Goal: Task Accomplishment & Management: Use online tool/utility

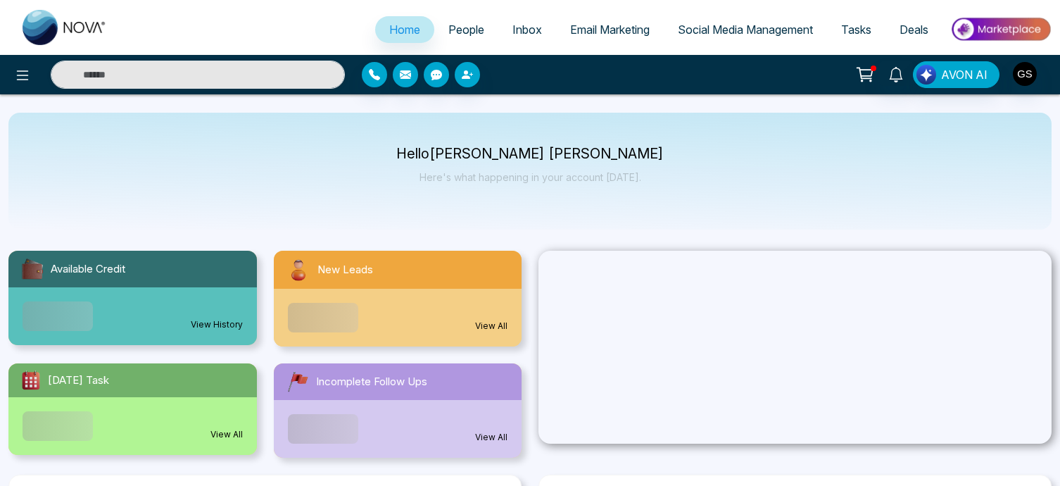
select select "*"
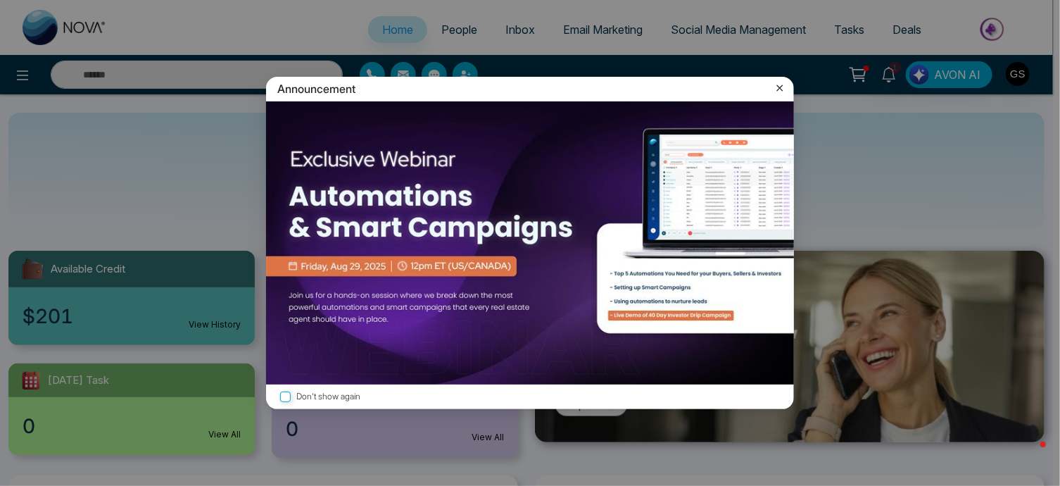
click at [780, 92] on icon at bounding box center [780, 88] width 14 height 14
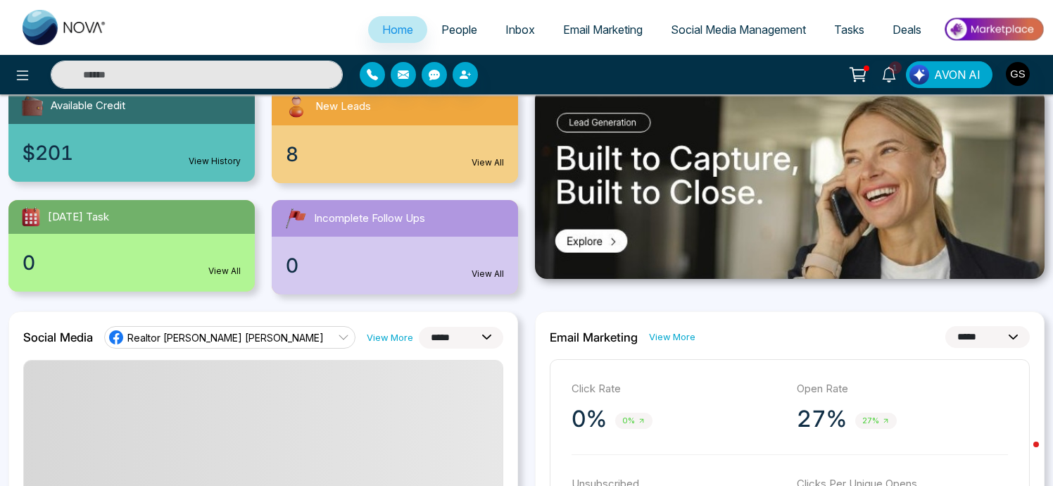
scroll to position [161, 0]
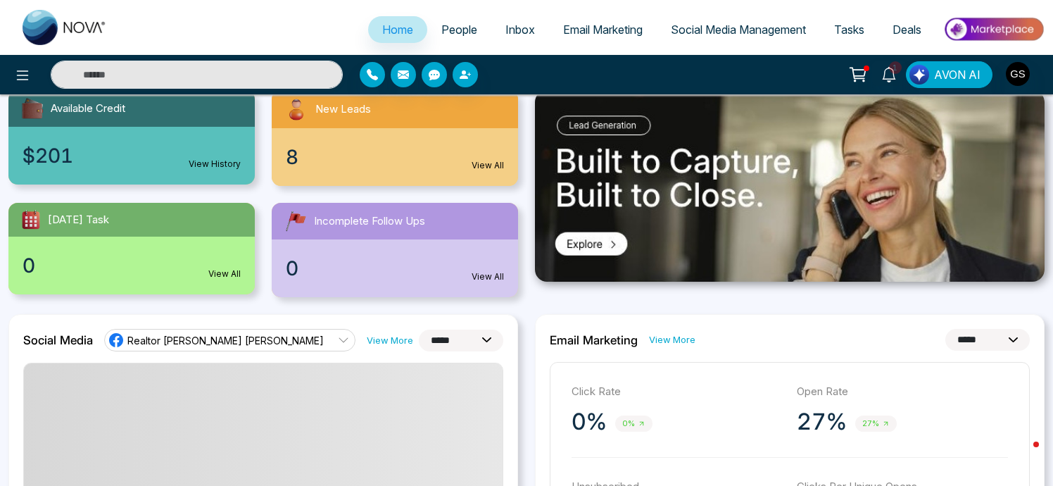
click at [576, 43] on li "Email Marketing" at bounding box center [603, 30] width 108 height 29
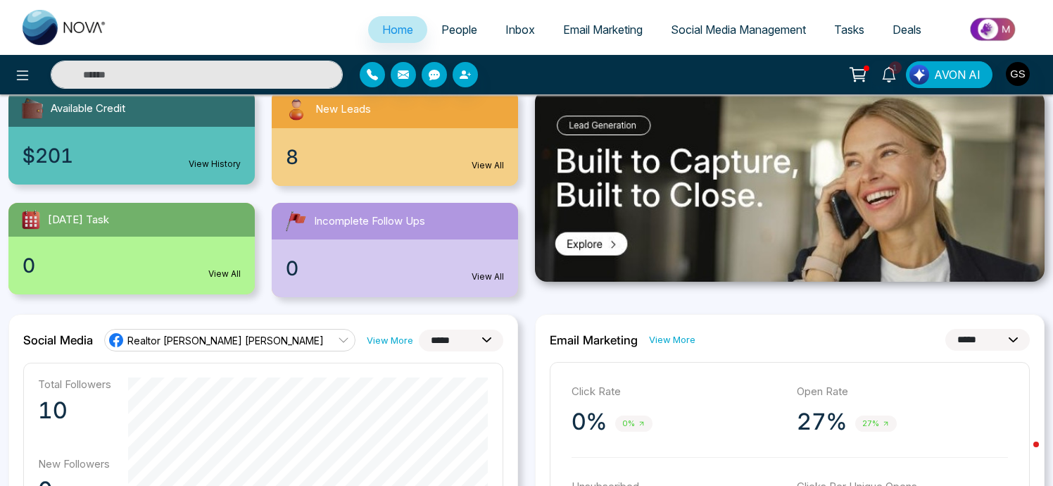
click at [586, 35] on span "Email Marketing" at bounding box center [603, 30] width 80 height 14
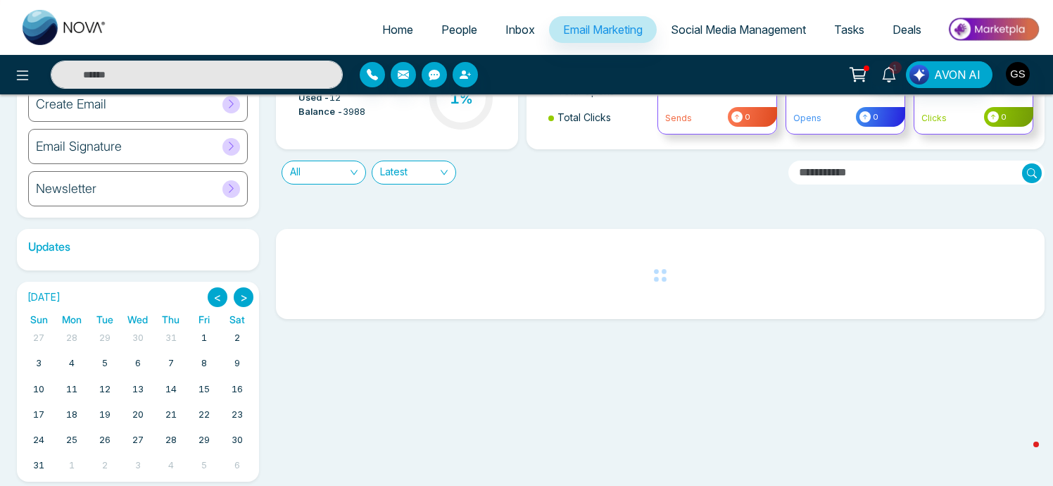
scroll to position [108, 0]
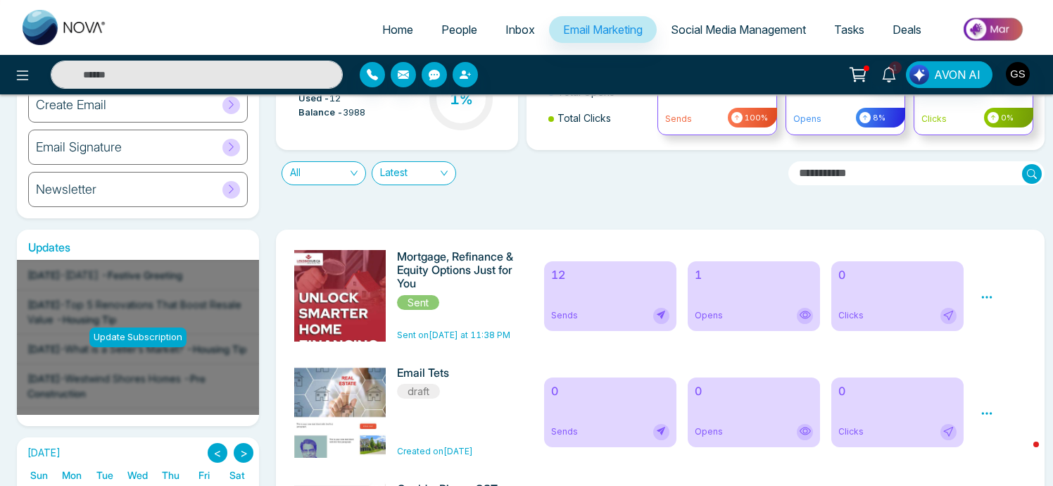
click at [986, 298] on icon at bounding box center [987, 297] width 13 height 13
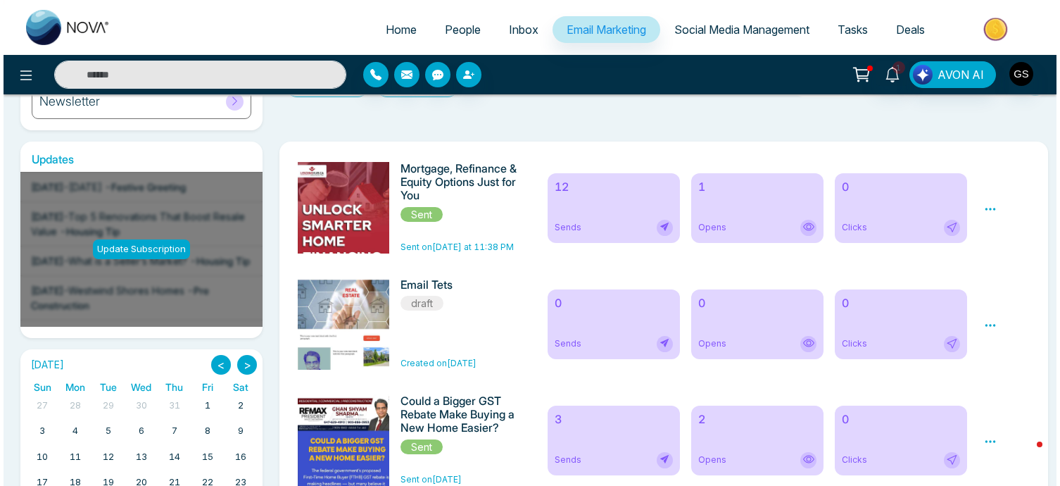
scroll to position [199, 0]
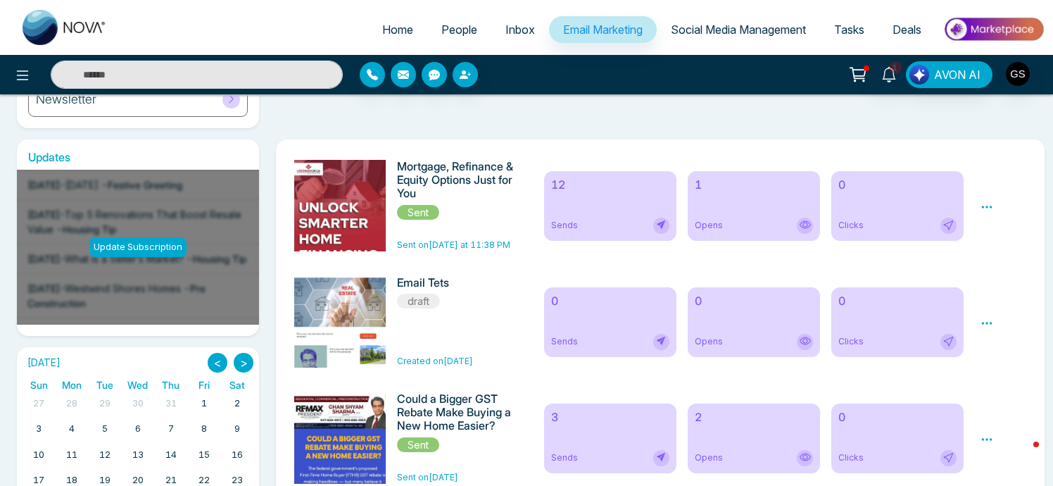
click at [989, 206] on icon at bounding box center [987, 207] width 13 height 13
click at [997, 227] on span "Preview" at bounding box center [1011, 227] width 38 height 12
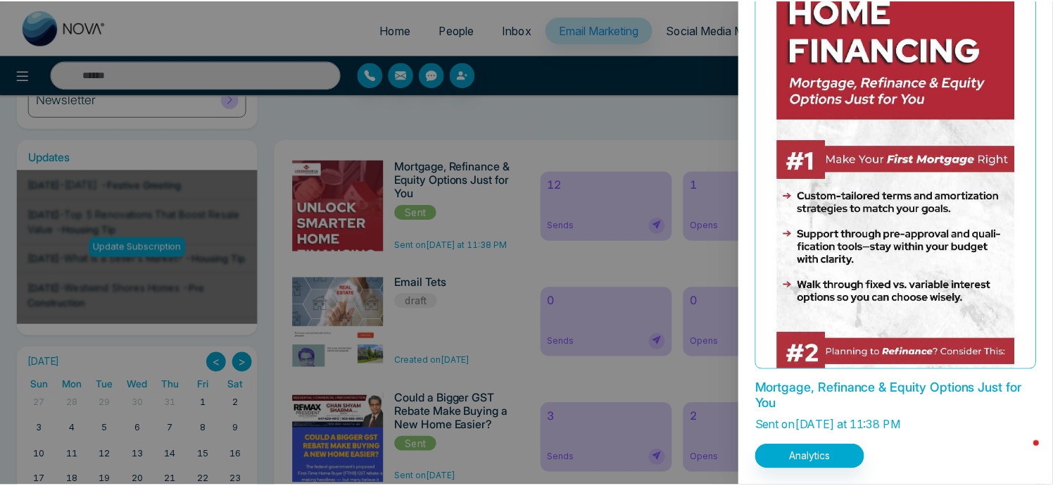
scroll to position [0, 0]
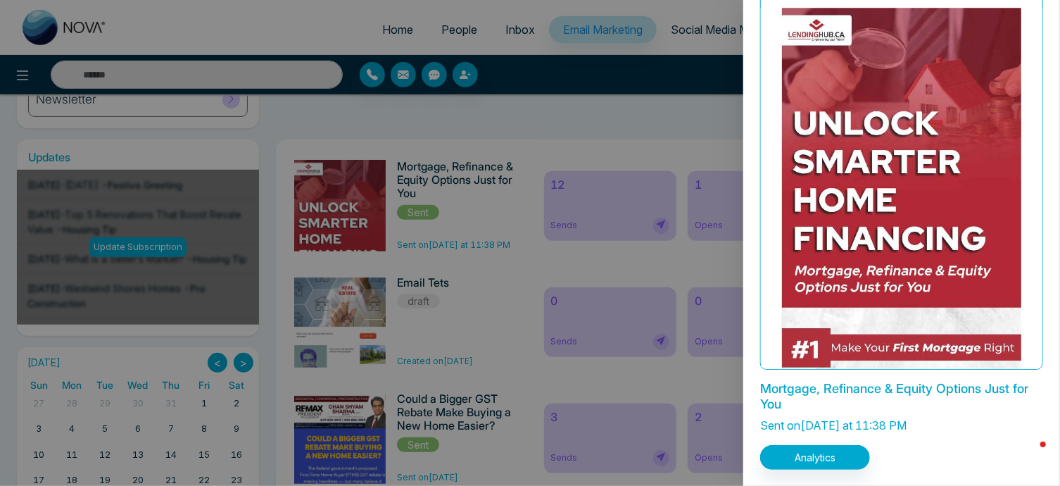
click at [672, 111] on div at bounding box center [530, 243] width 1060 height 486
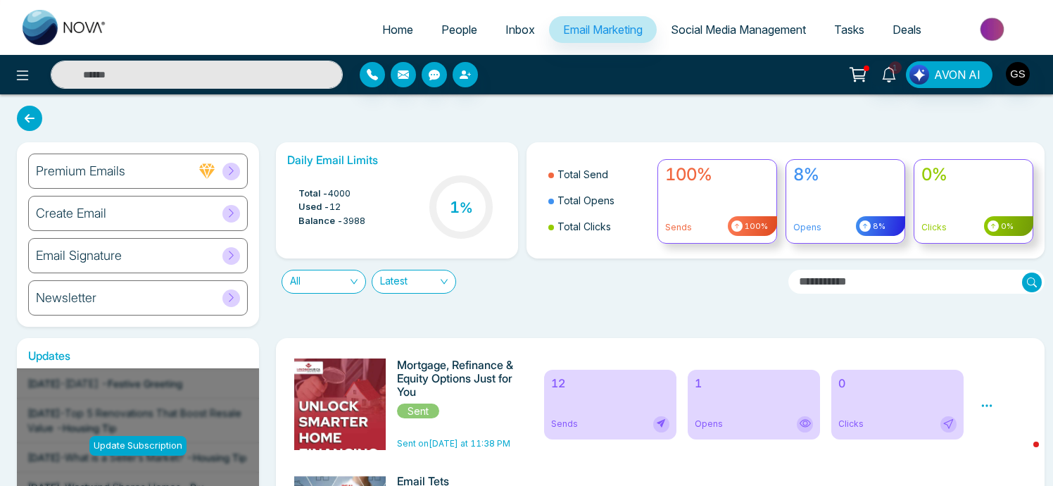
click at [233, 171] on icon at bounding box center [231, 170] width 11 height 11
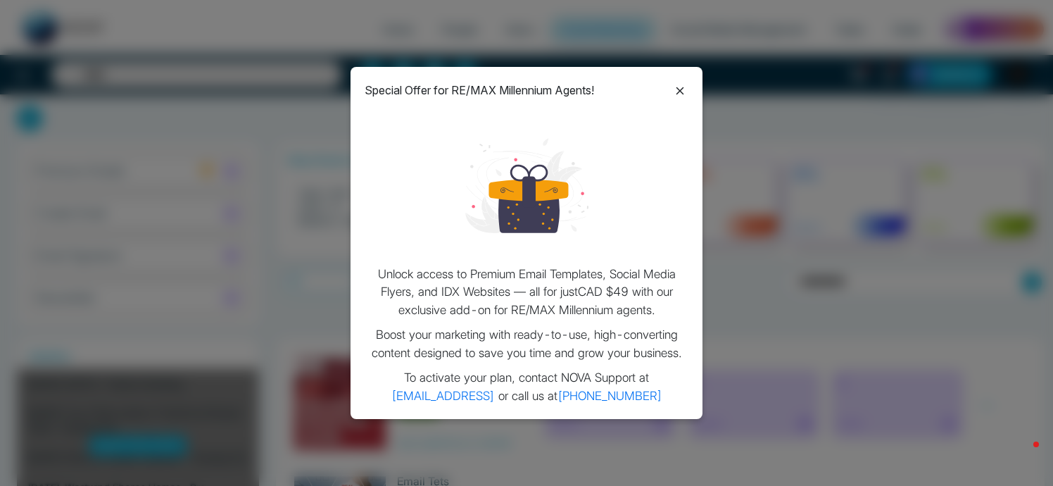
click at [679, 92] on icon at bounding box center [681, 91] width 8 height 8
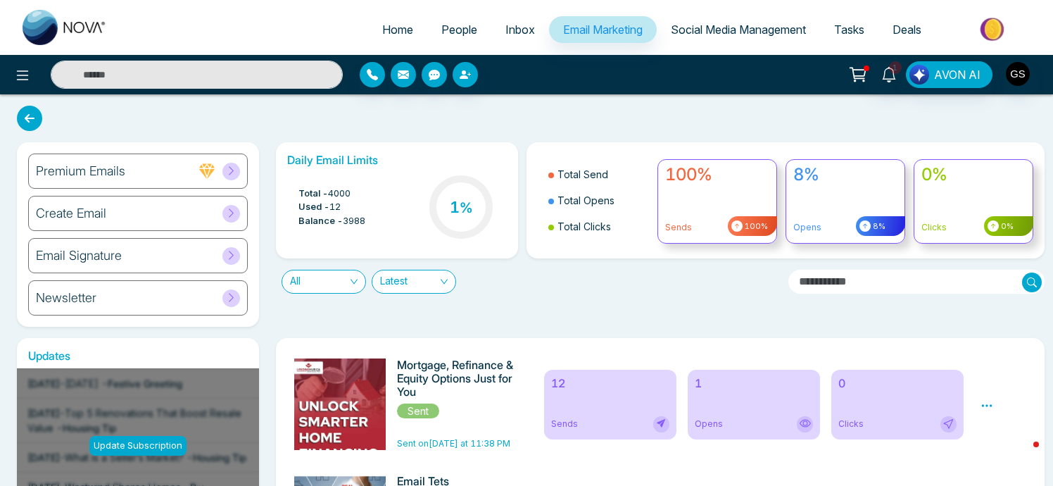
click at [124, 306] on div "Newsletter" at bounding box center [138, 297] width 220 height 35
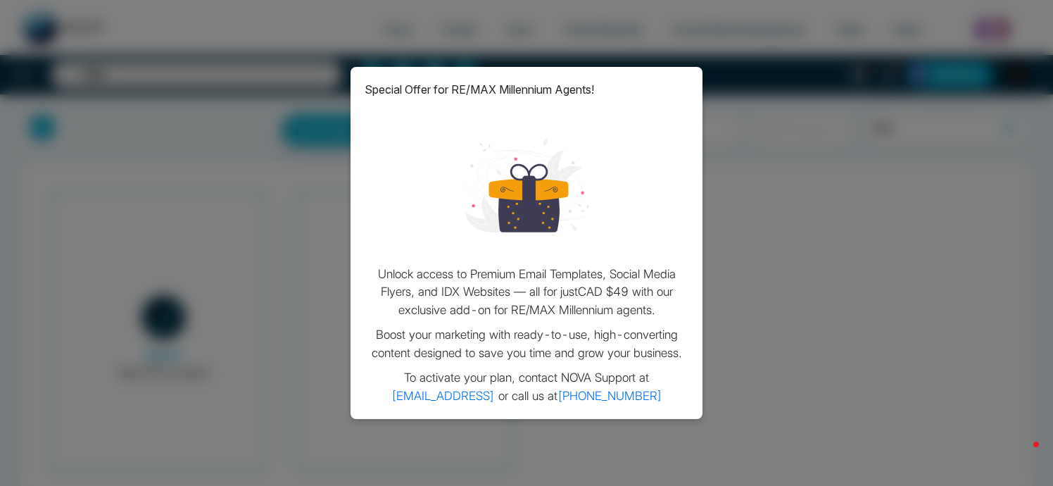
click at [765, 165] on div "Special Offer for RE/MAX Millennium Agents! Unlock access to Premium Email Temp…" at bounding box center [526, 243] width 1053 height 486
click at [146, 151] on div "Special Offer for RE/MAX Millennium Agents! Unlock access to Premium Email Temp…" at bounding box center [526, 243] width 1053 height 486
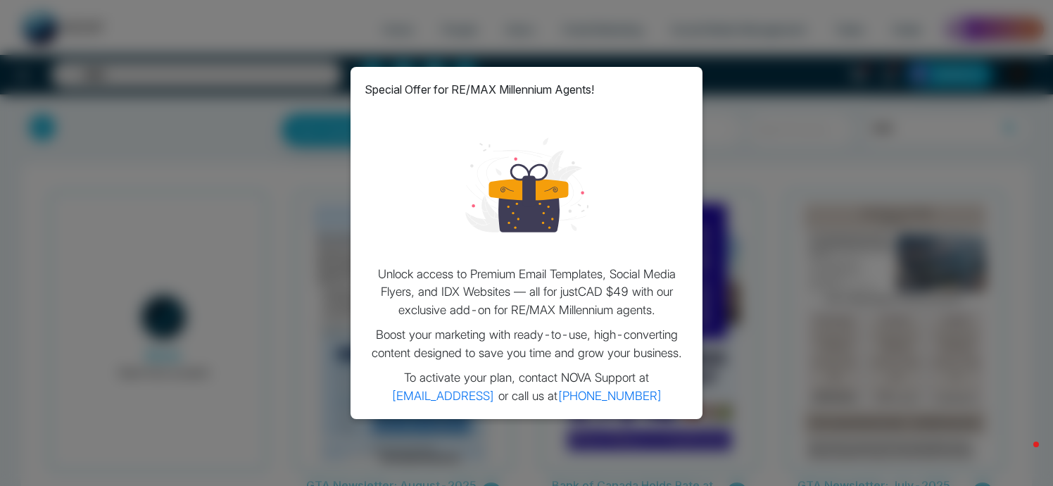
click at [672, 80] on div "Special Offer for RE/MAX Millennium Agents! Unlock access to Premium Email Temp…" at bounding box center [527, 243] width 352 height 352
click at [756, 123] on div "Special Offer for RE/MAX Millennium Agents! Unlock access to Premium Email Temp…" at bounding box center [526, 243] width 1053 height 486
click at [763, 124] on div "Special Offer for RE/MAX Millennium Agents! Unlock access to Premium Email Temp…" at bounding box center [526, 243] width 1053 height 486
click at [194, 134] on div "Special Offer for RE/MAX Millennium Agents! Unlock access to Premium Email Temp…" at bounding box center [526, 243] width 1053 height 486
click at [242, 123] on div "Special Offer for RE/MAX Millennium Agents! Unlock access to Premium Email Temp…" at bounding box center [526, 243] width 1053 height 486
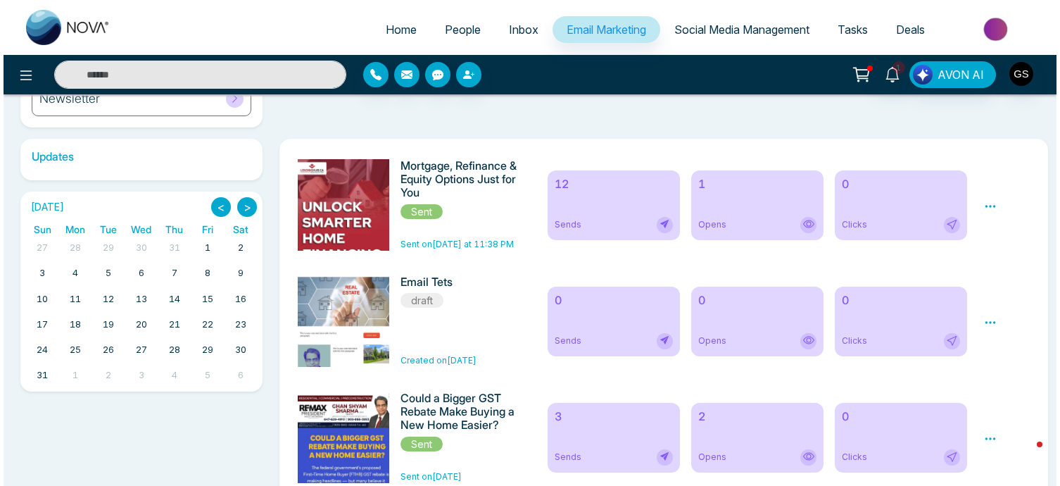
scroll to position [194, 0]
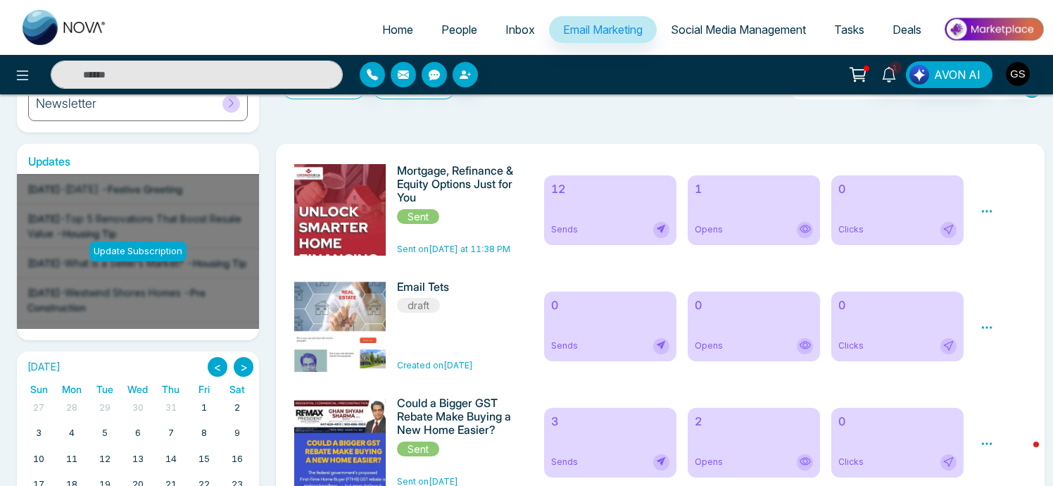
click at [988, 207] on icon at bounding box center [987, 211] width 13 height 13
click at [1020, 234] on span "Preview" at bounding box center [1011, 231] width 38 height 12
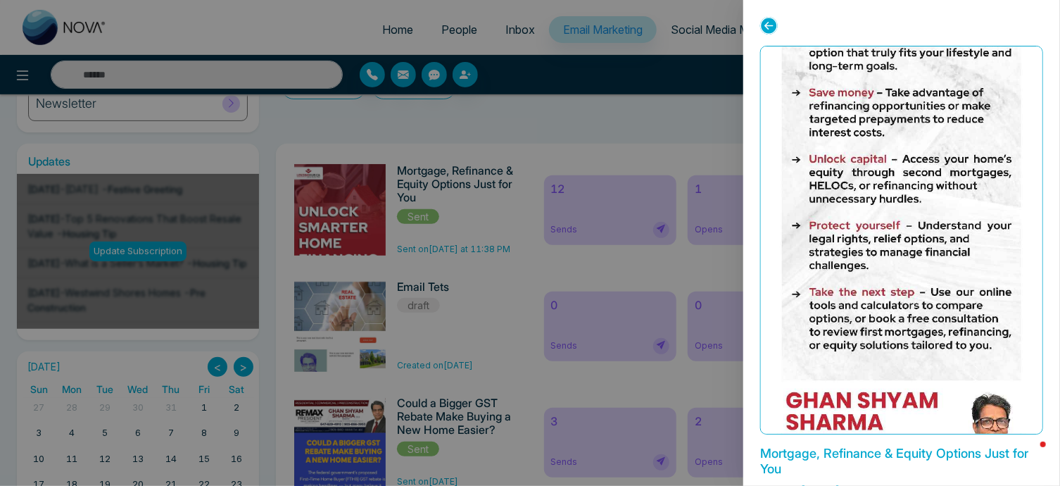
scroll to position [14, 0]
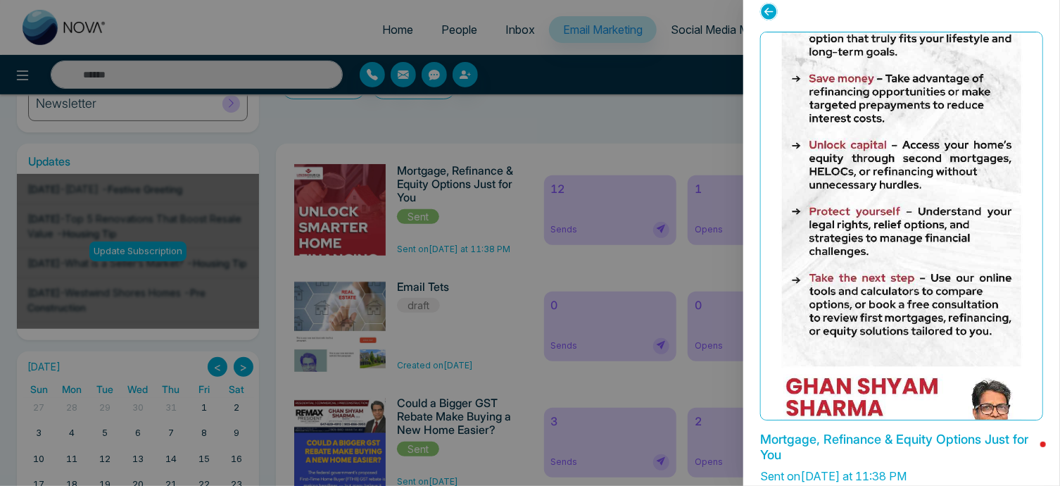
click at [673, 134] on div at bounding box center [530, 243] width 1060 height 486
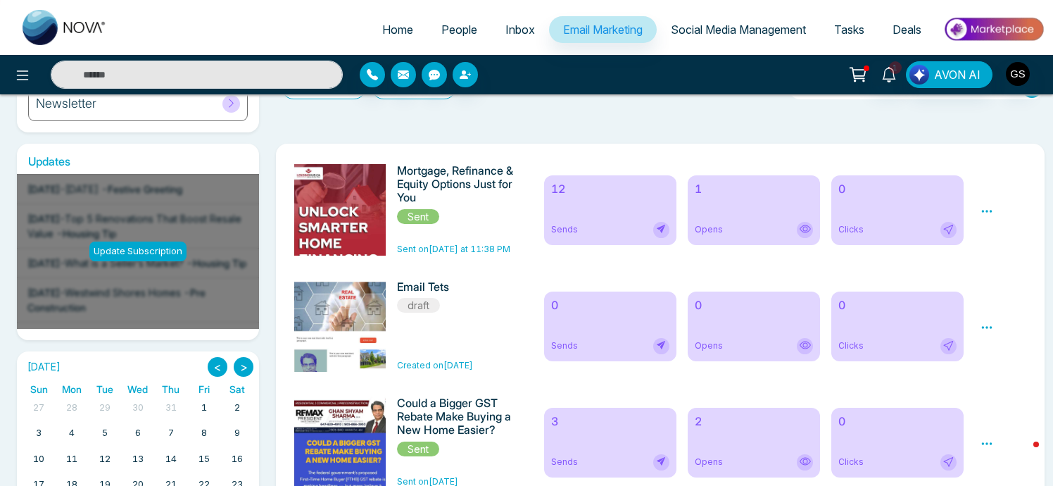
click at [983, 209] on icon at bounding box center [987, 211] width 13 height 13
click at [1018, 234] on span "Preview" at bounding box center [1011, 231] width 38 height 12
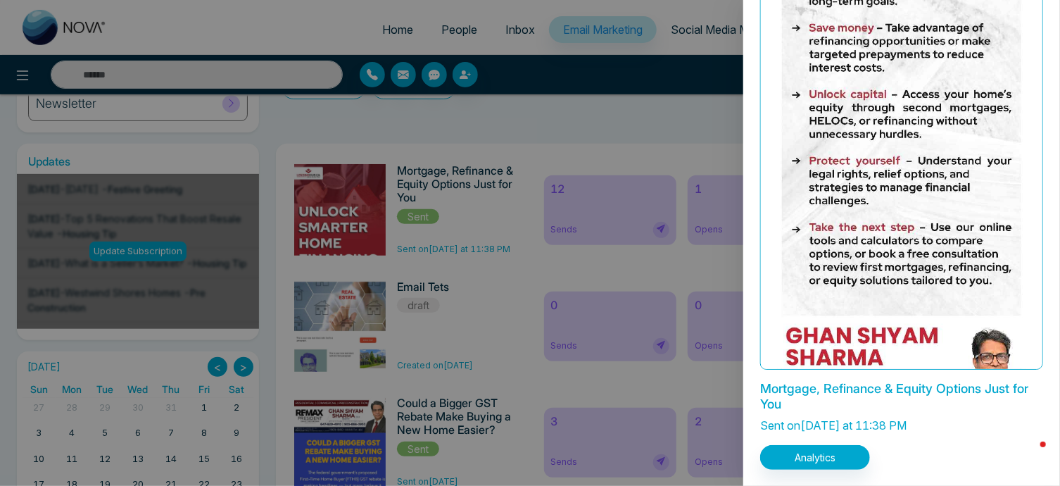
scroll to position [65, 0]
click at [690, 136] on div at bounding box center [530, 243] width 1060 height 486
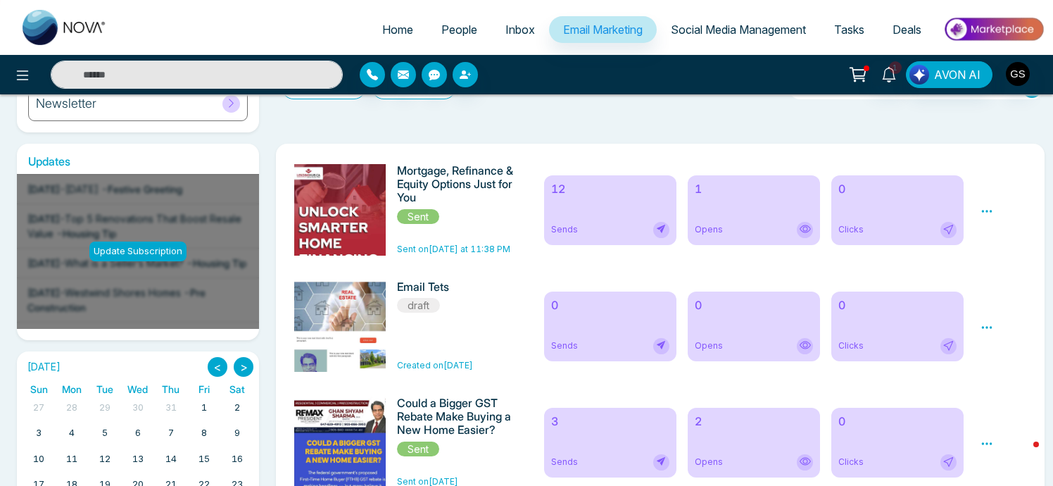
click at [988, 213] on icon at bounding box center [987, 211] width 13 height 13
click at [1012, 231] on span "Preview" at bounding box center [1011, 231] width 38 height 12
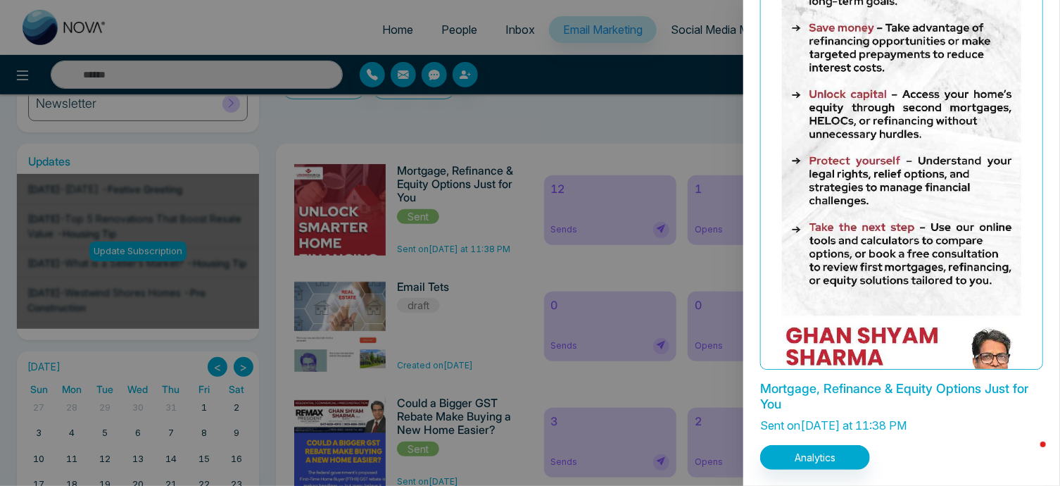
click at [690, 114] on div at bounding box center [530, 243] width 1060 height 486
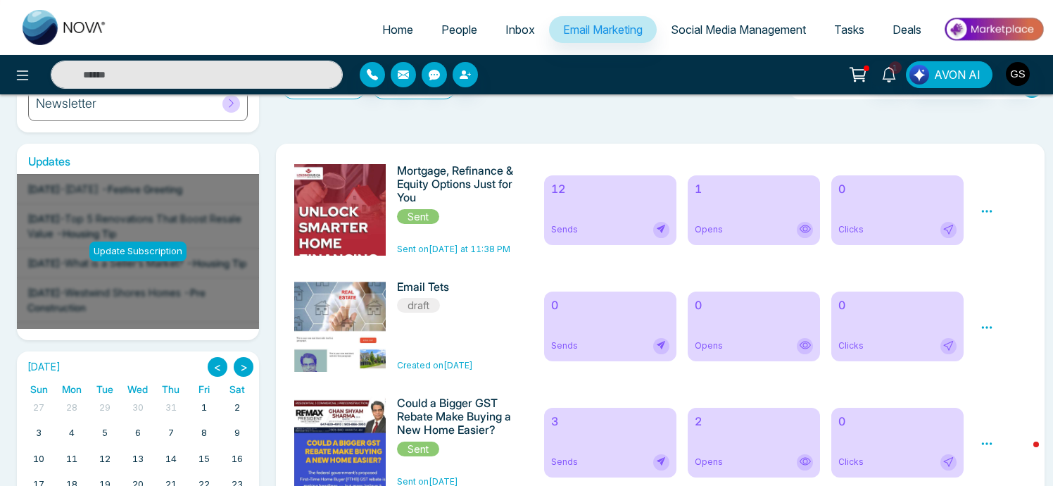
click at [983, 213] on icon at bounding box center [987, 211] width 13 height 13
click at [1016, 223] on ul "Preview Analytics Delete" at bounding box center [1012, 253] width 63 height 70
click at [986, 217] on icon at bounding box center [987, 211] width 13 height 13
click at [1001, 232] on span "Preview" at bounding box center [1011, 231] width 38 height 12
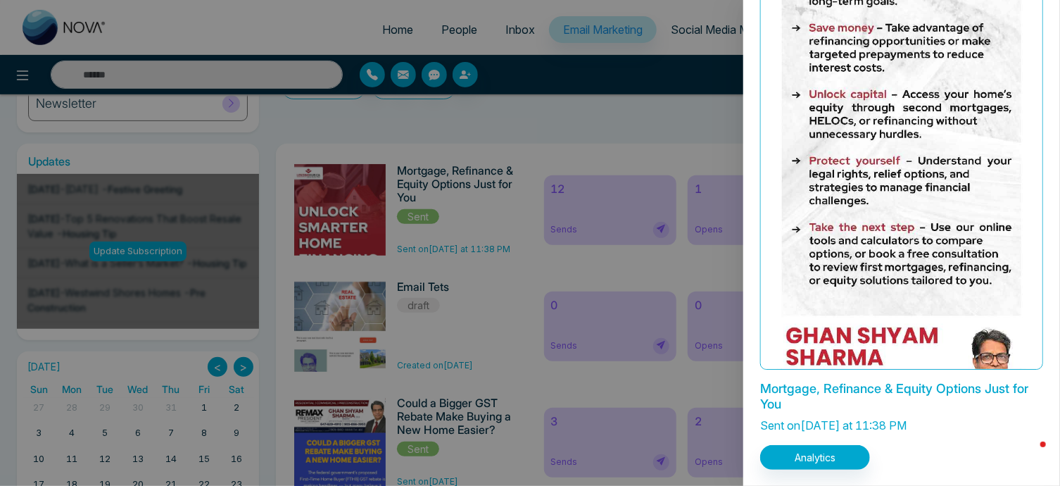
click at [690, 131] on div at bounding box center [530, 243] width 1060 height 486
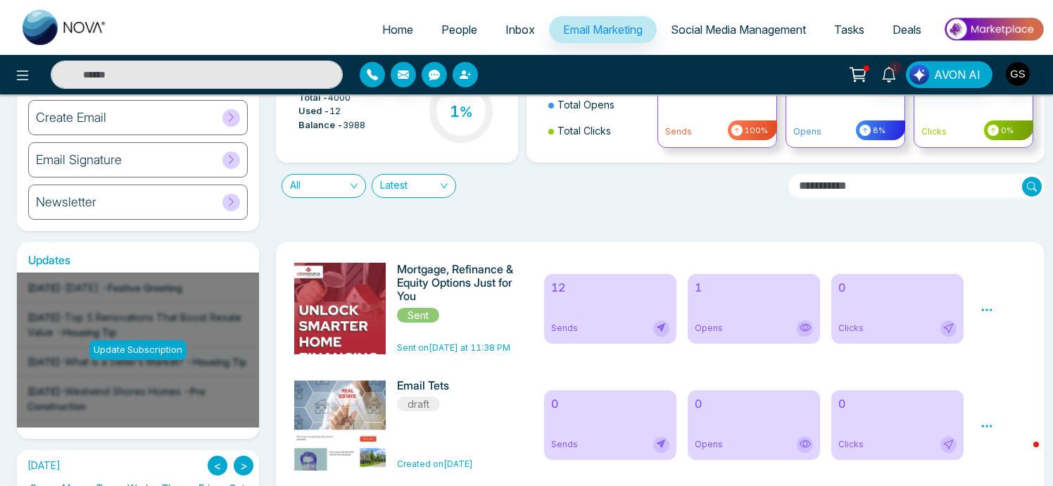
scroll to position [120, 0]
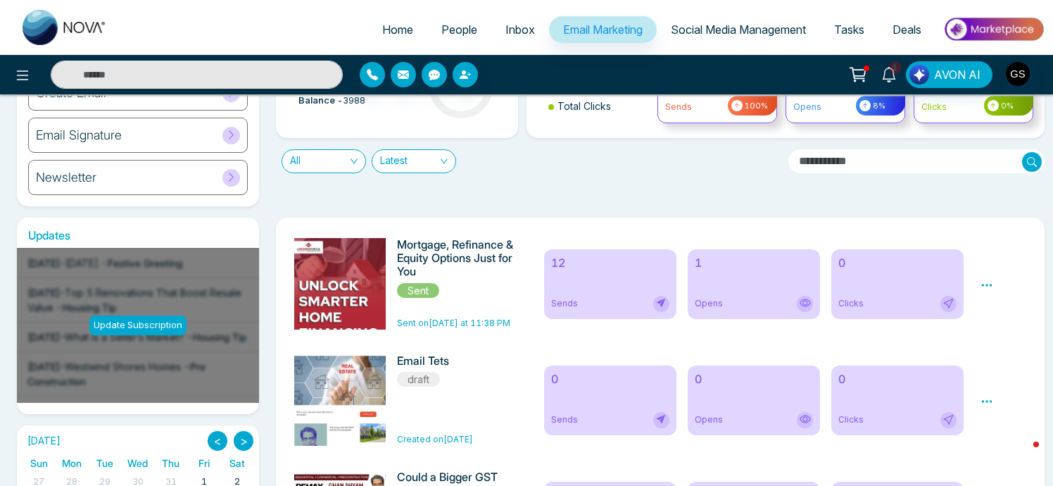
click at [991, 286] on icon at bounding box center [987, 285] width 13 height 13
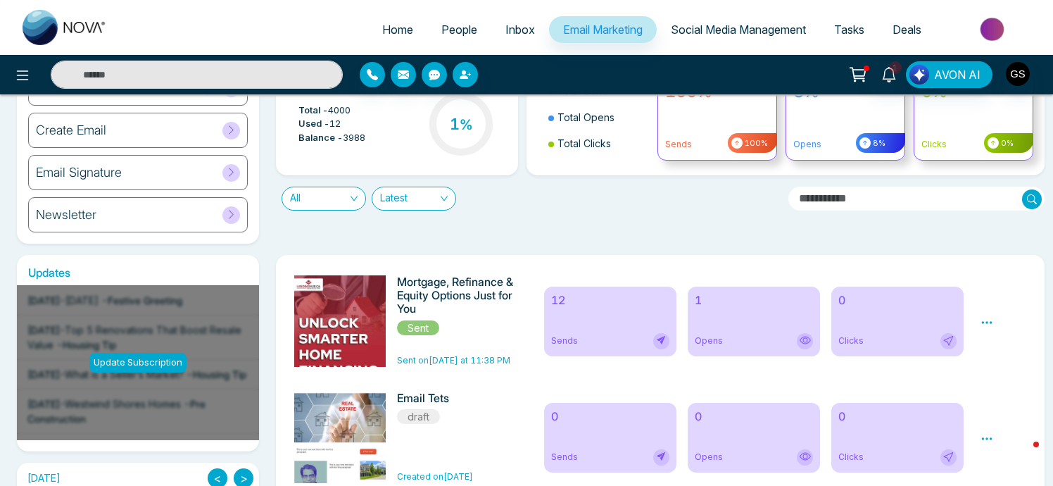
scroll to position [82, 0]
click at [989, 319] on icon at bounding box center [987, 323] width 13 height 13
click at [758, 326] on div "1 Opens" at bounding box center [754, 322] width 132 height 70
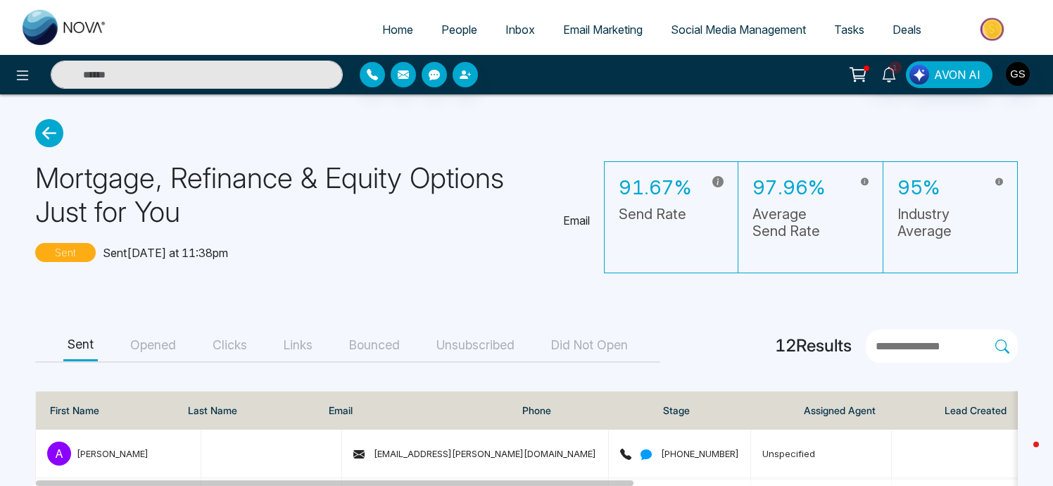
click at [51, 130] on icon at bounding box center [49, 133] width 28 height 28
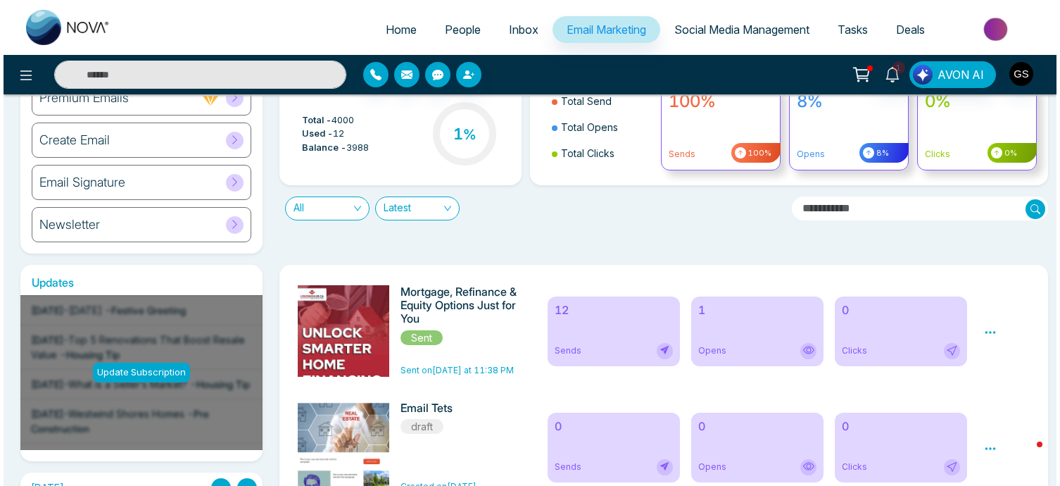
scroll to position [29, 0]
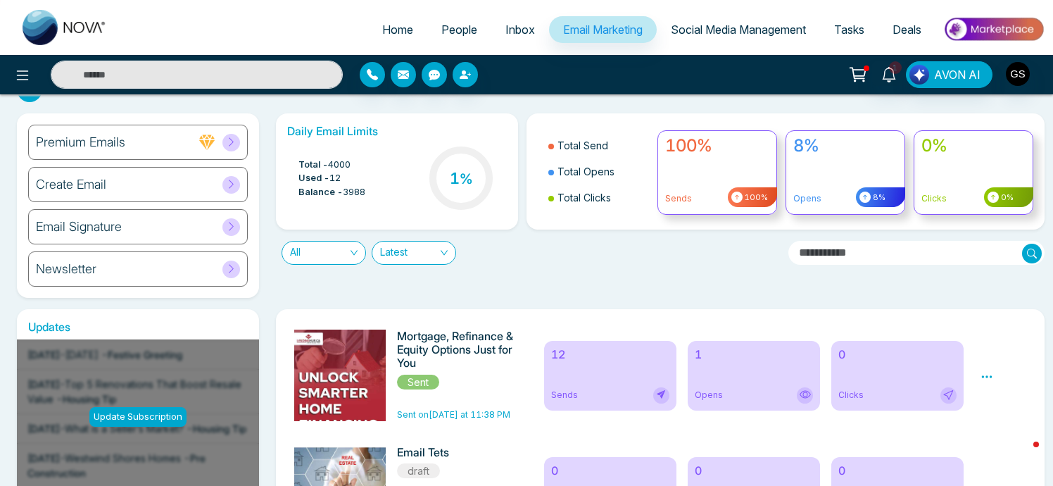
click at [984, 377] on icon at bounding box center [987, 376] width 11 height 2
click at [998, 394] on span "Preview" at bounding box center [1011, 397] width 38 height 12
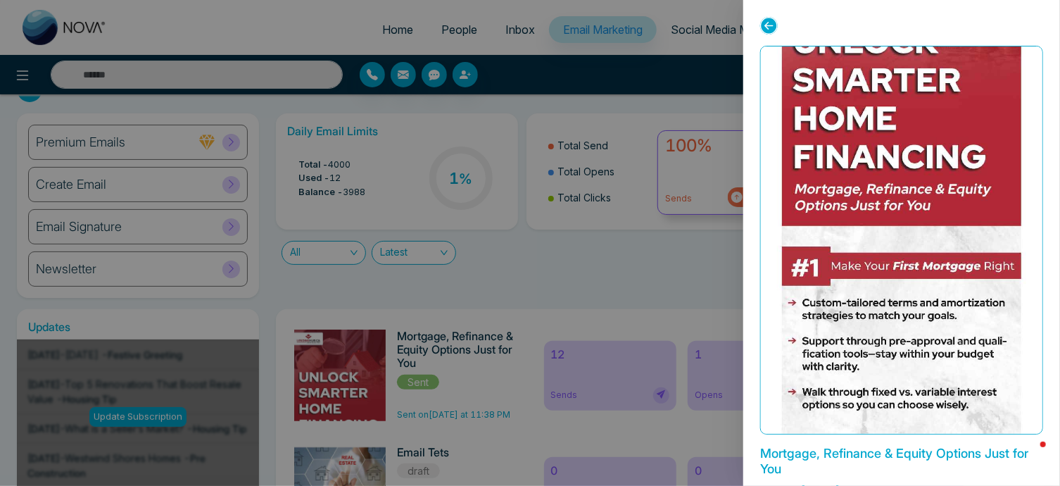
scroll to position [149, 0]
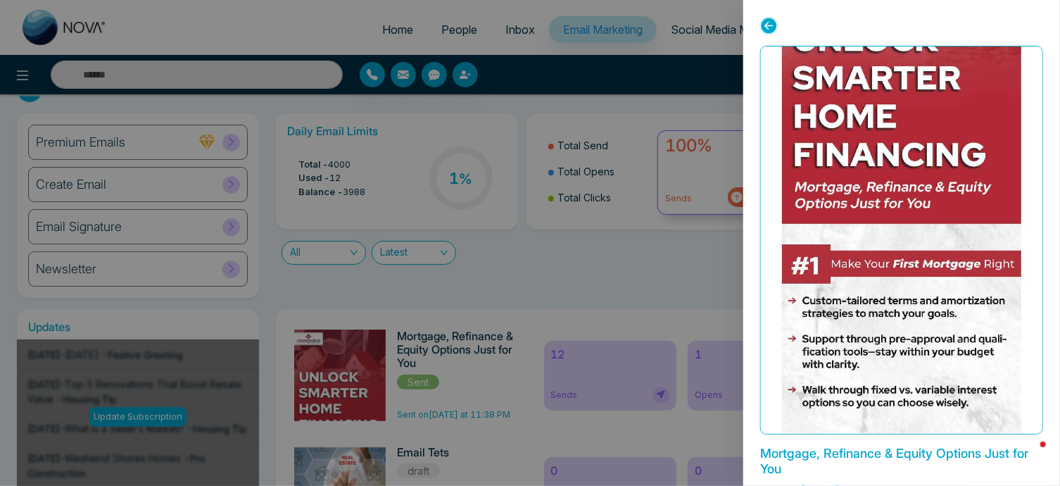
click at [749, 310] on div "Mortgage, Refinance & Equity Options Just for You Sent on Today at 11:38 PM Ana…" at bounding box center [902, 243] width 317 height 486
click at [668, 259] on div at bounding box center [530, 243] width 1060 height 486
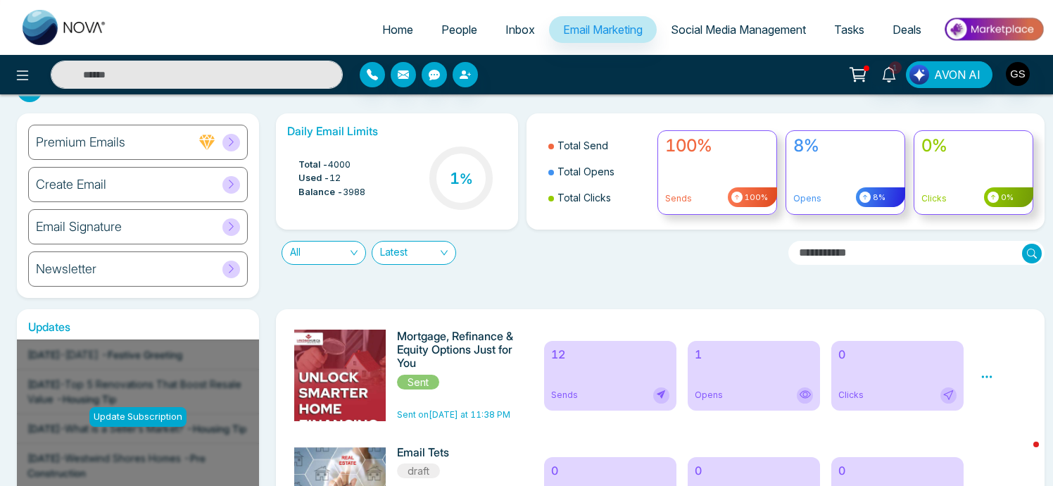
click at [987, 380] on icon at bounding box center [987, 376] width 13 height 13
click at [1000, 399] on span "Preview" at bounding box center [1011, 397] width 38 height 12
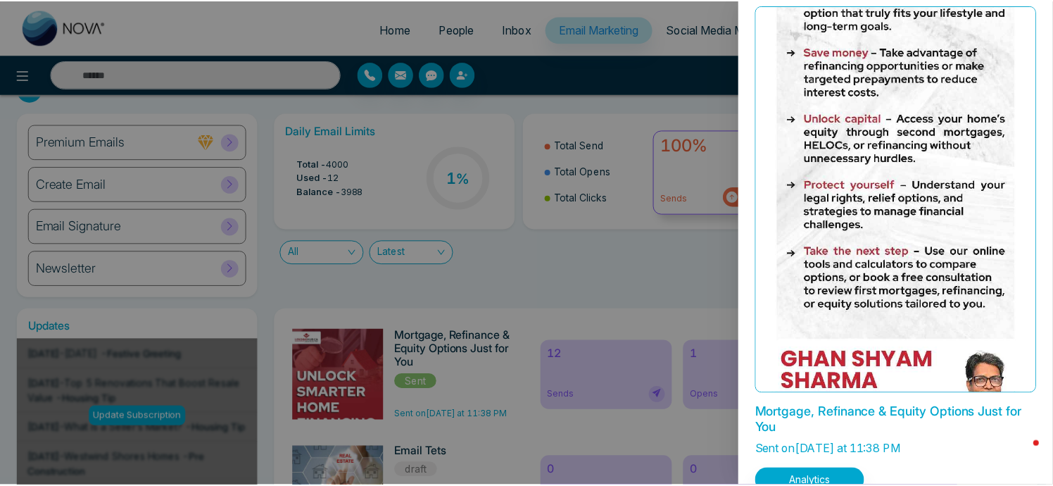
scroll to position [39, 0]
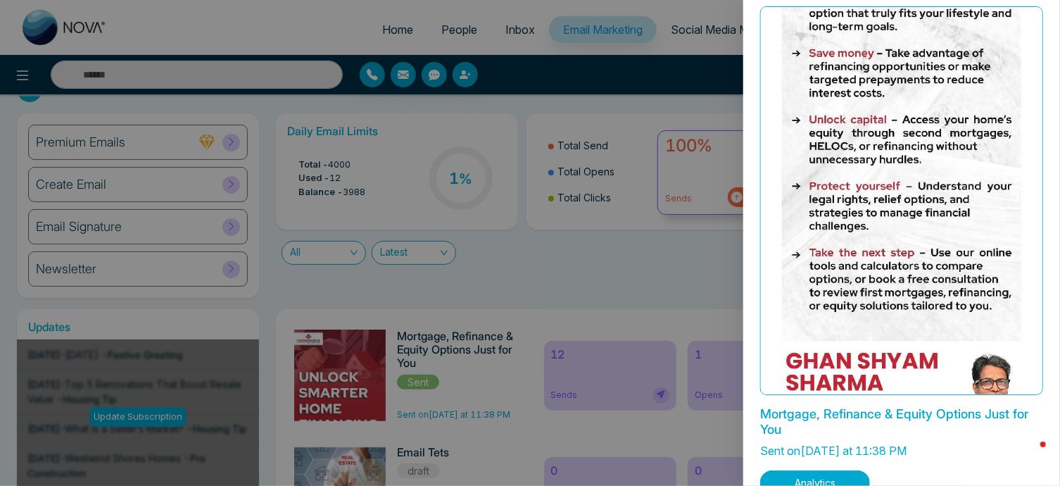
click at [712, 284] on div at bounding box center [530, 243] width 1060 height 486
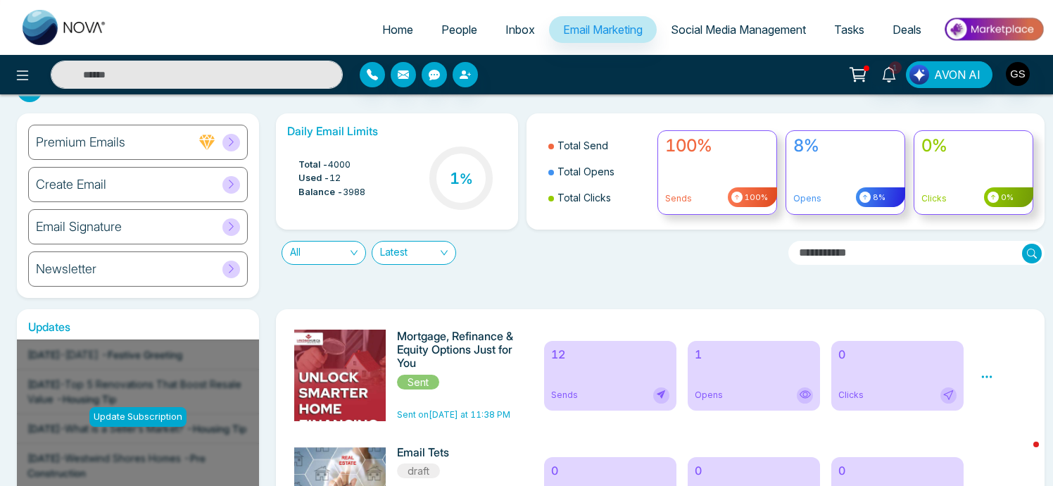
click at [624, 390] on div "Sends" at bounding box center [610, 395] width 118 height 16
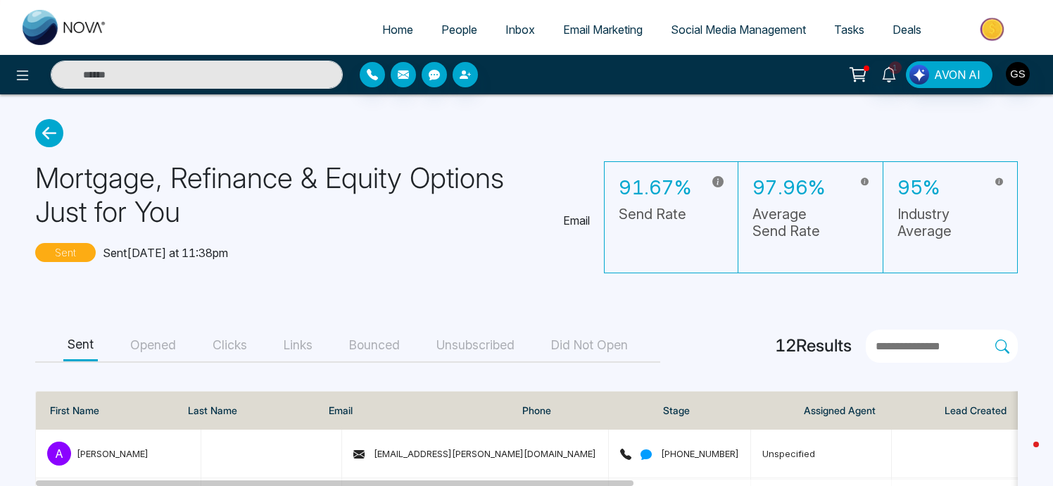
click at [175, 344] on button "Opened" at bounding box center [153, 346] width 54 height 32
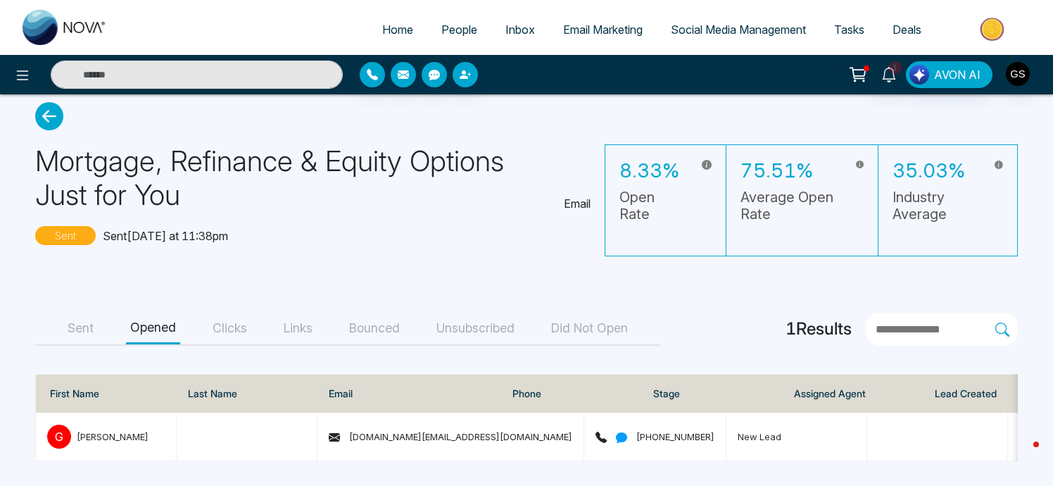
scroll to position [23, 0]
click at [82, 315] on button "Sent" at bounding box center [80, 329] width 35 height 32
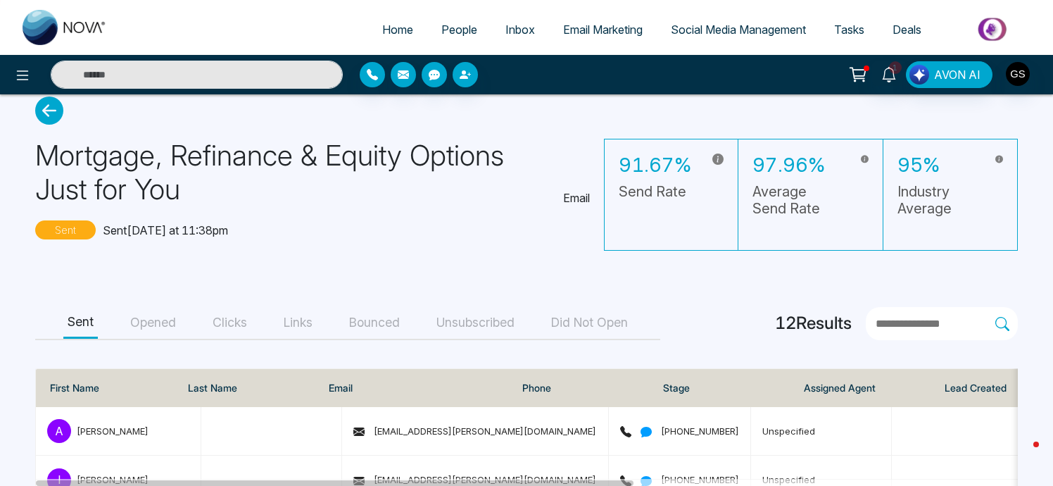
click at [46, 109] on icon at bounding box center [49, 110] width 28 height 28
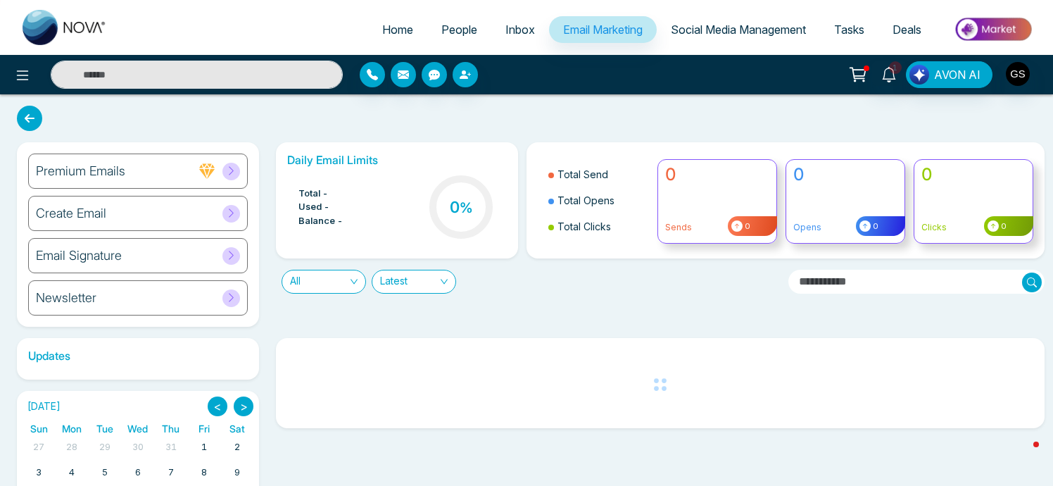
click at [231, 215] on icon at bounding box center [231, 213] width 11 height 11
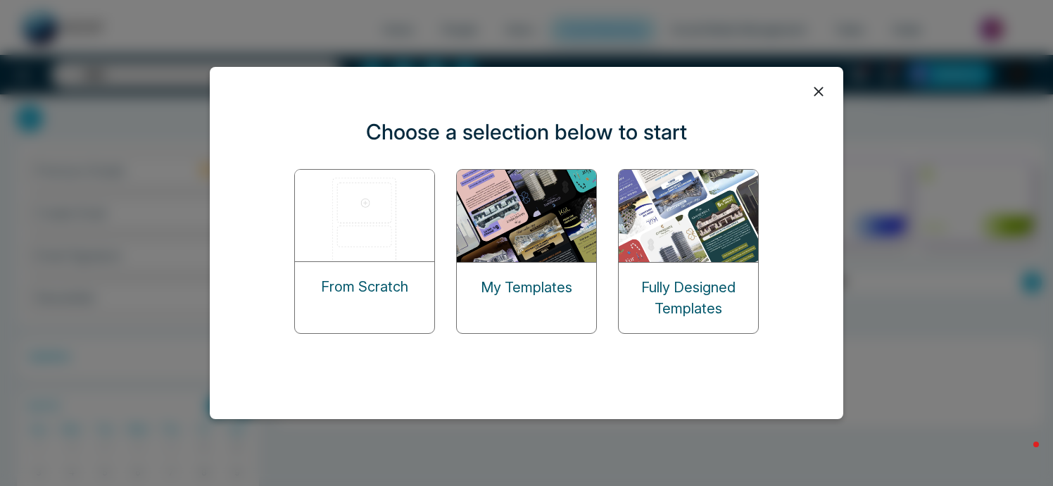
click at [535, 280] on p "My Templates" at bounding box center [527, 287] width 92 height 21
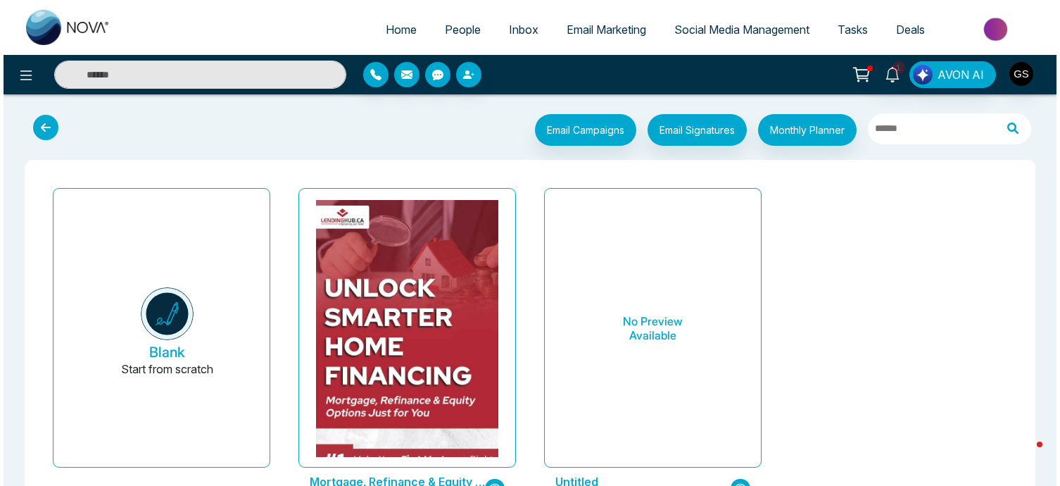
scroll to position [79, 0]
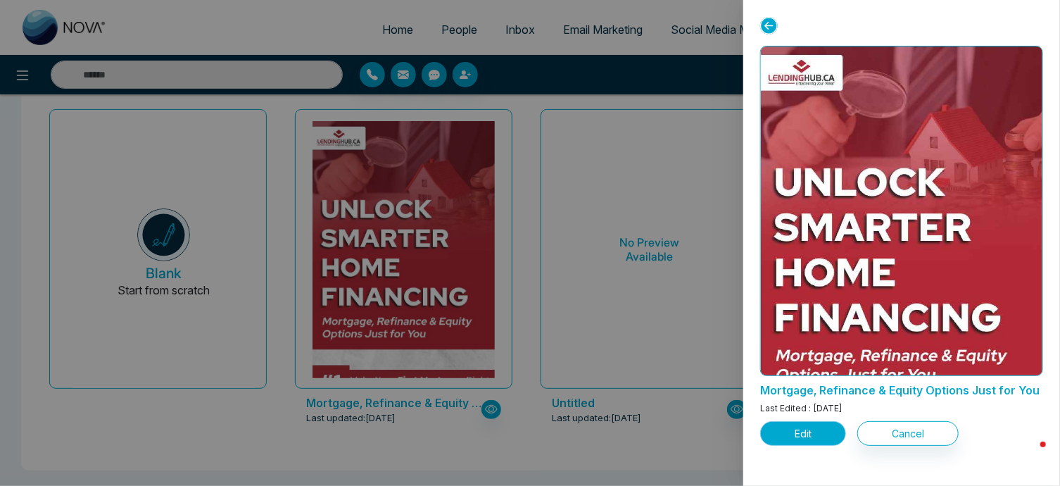
click at [828, 435] on button "Edit" at bounding box center [803, 433] width 86 height 25
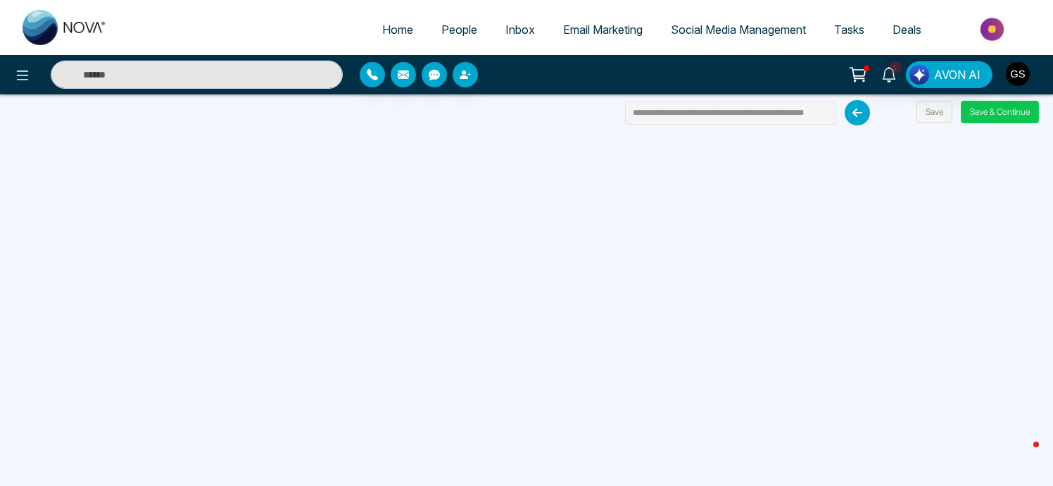
click at [1001, 111] on button "Save & Continue" at bounding box center [1000, 112] width 78 height 23
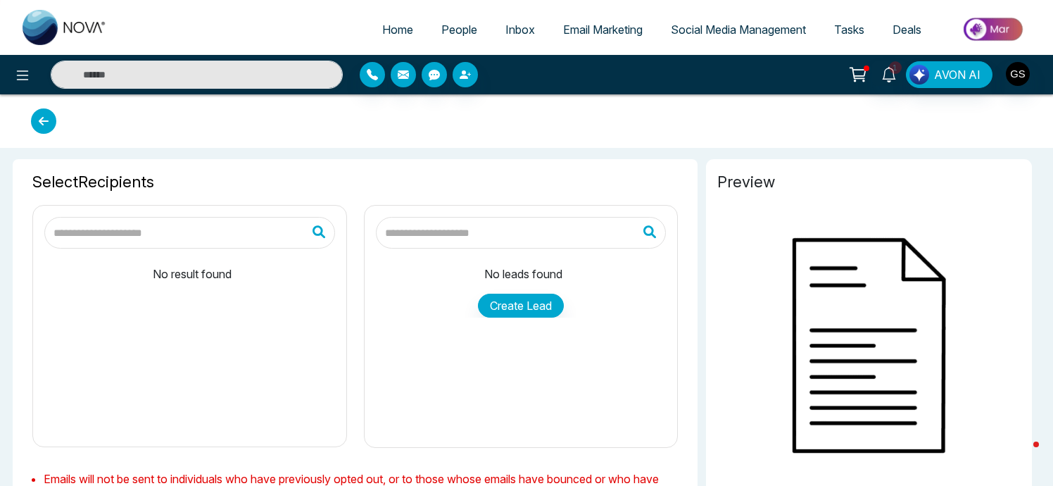
type input "**********"
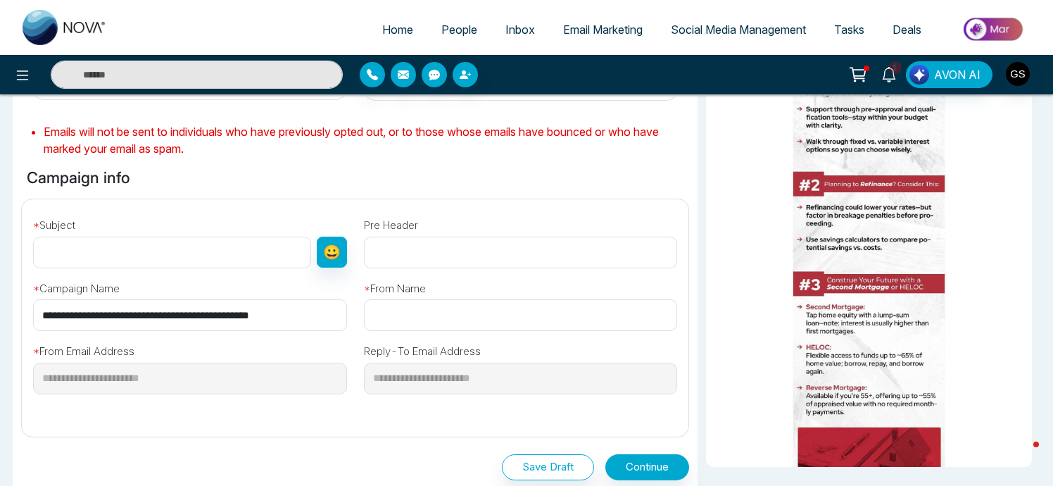
scroll to position [352, 0]
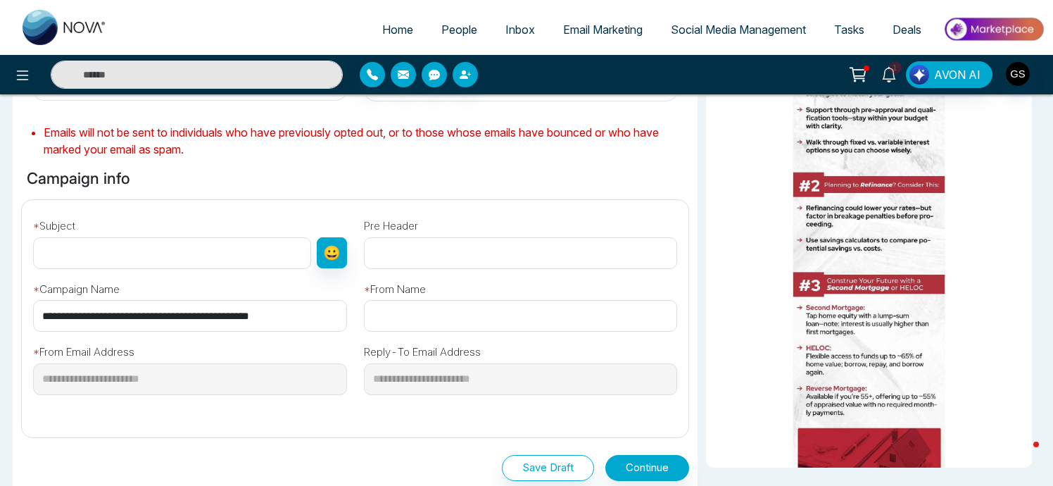
click at [427, 318] on input "text" at bounding box center [521, 316] width 314 height 32
click at [192, 249] on input "text" at bounding box center [172, 253] width 278 height 32
click at [405, 200] on div "**********" at bounding box center [355, 313] width 684 height 226
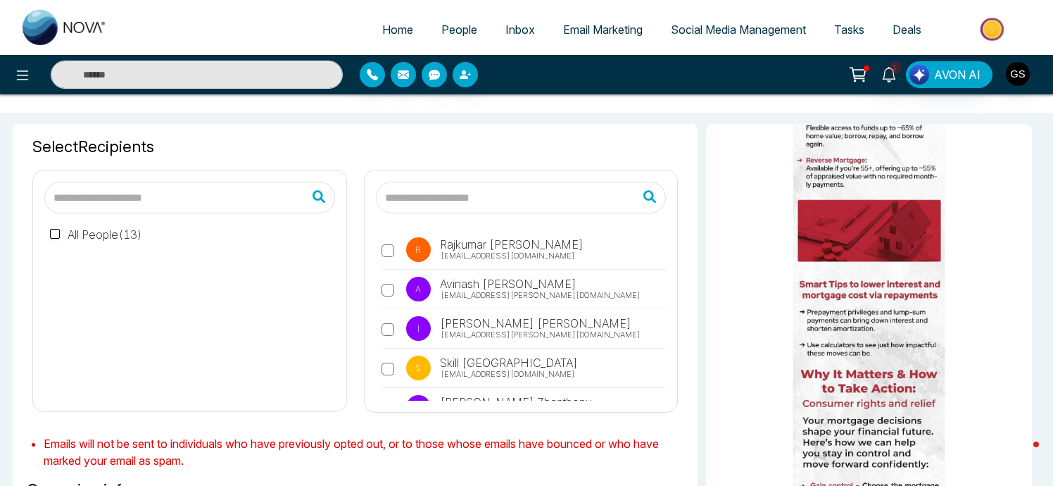
scroll to position [31, 0]
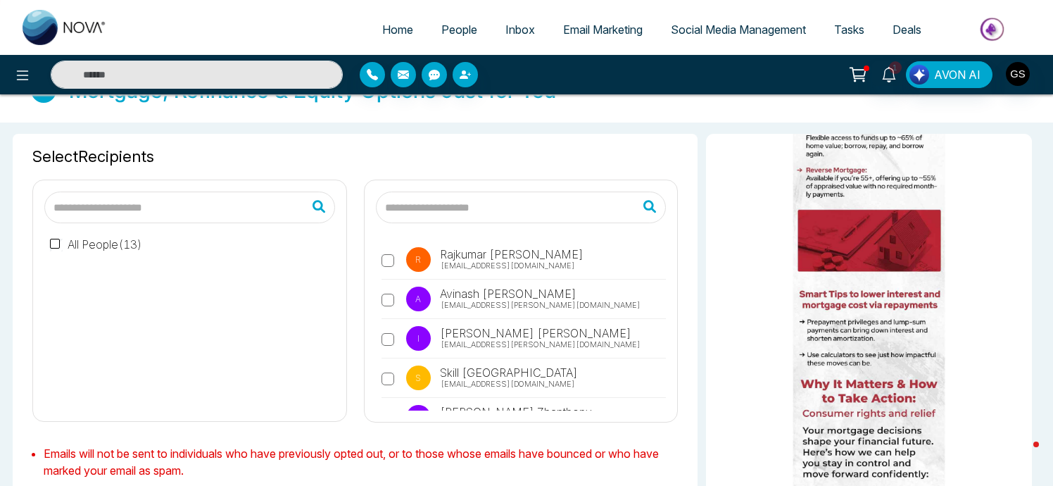
click at [215, 204] on input "text" at bounding box center [189, 208] width 291 height 32
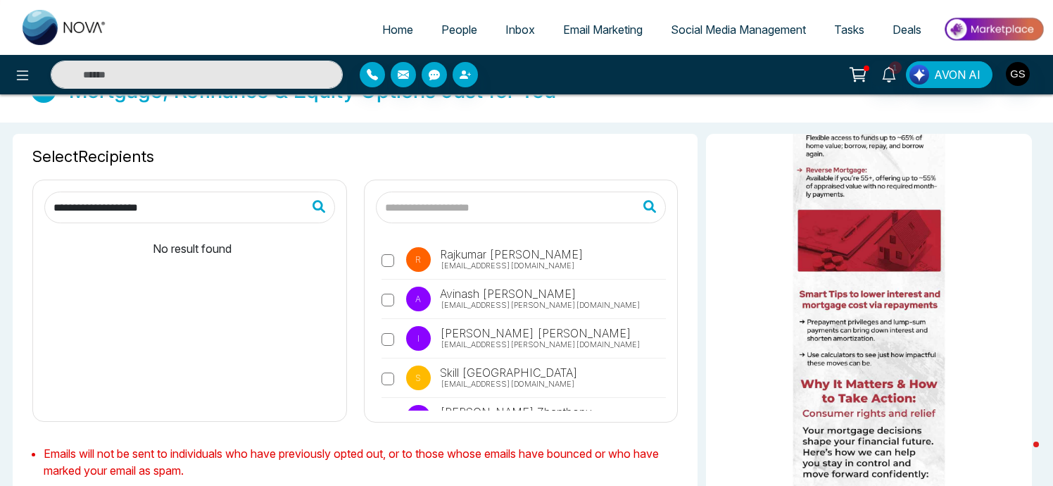
type input "**********"
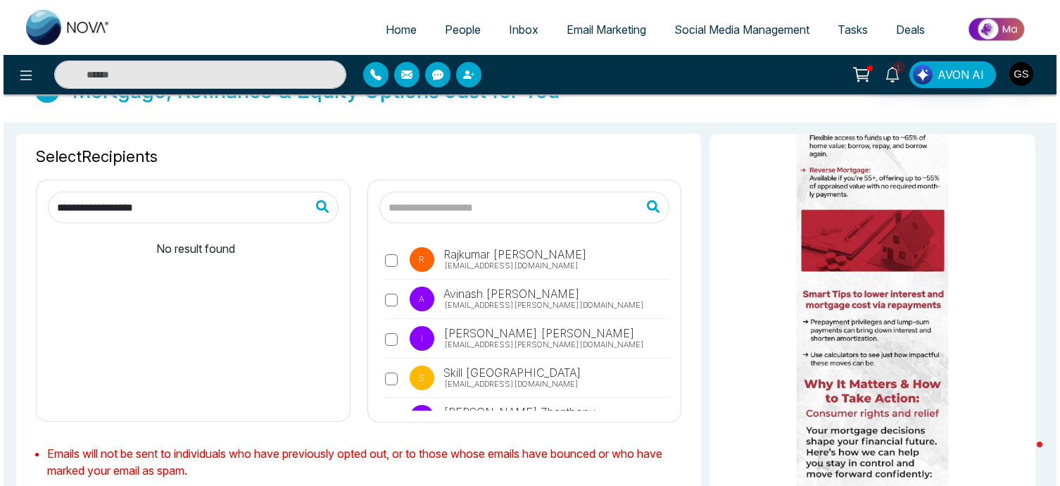
scroll to position [0, 0]
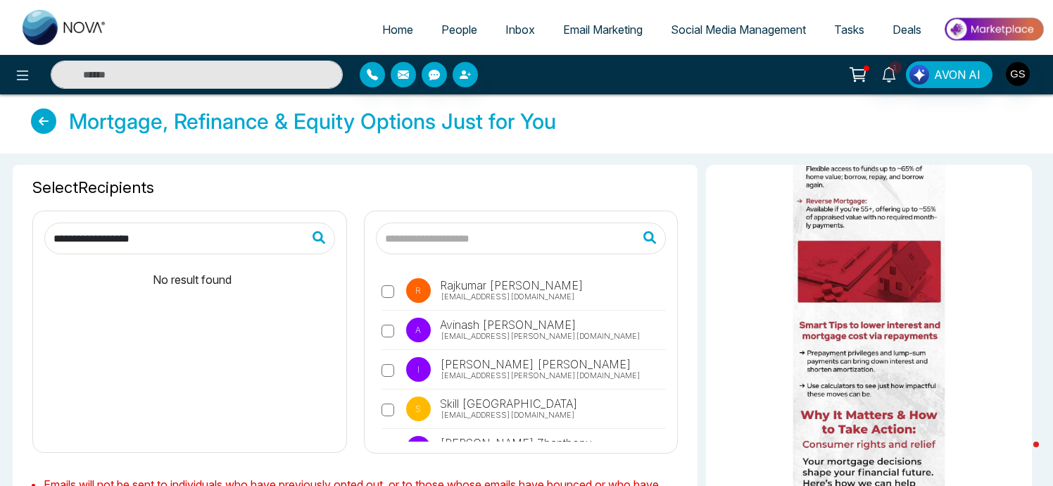
click at [178, 244] on input "**********" at bounding box center [189, 239] width 291 height 32
click at [1020, 74] on img "button" at bounding box center [1018, 74] width 24 height 24
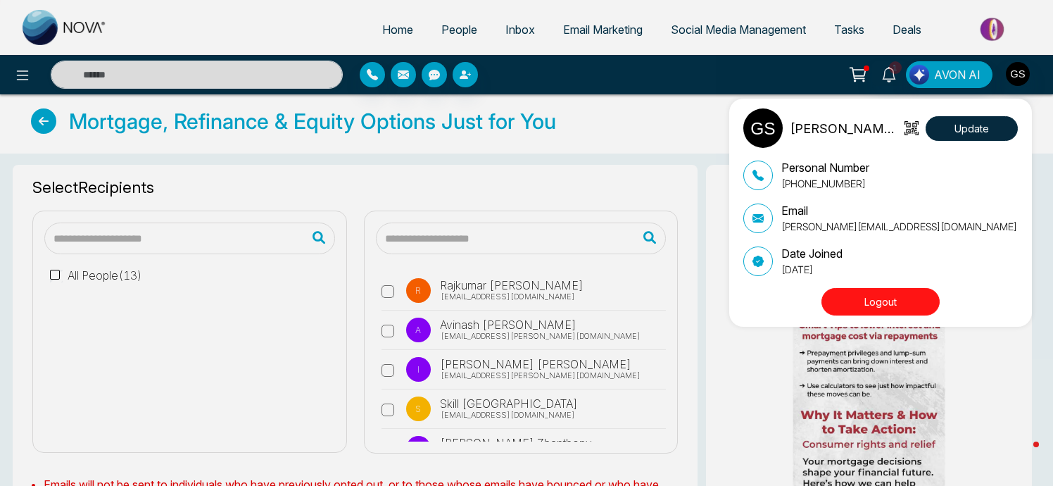
click at [436, 186] on div "Ghan Shyam Sharma Update Personal Number +16476294910 Email ghanshyam@lendinghu…" at bounding box center [526, 243] width 1053 height 486
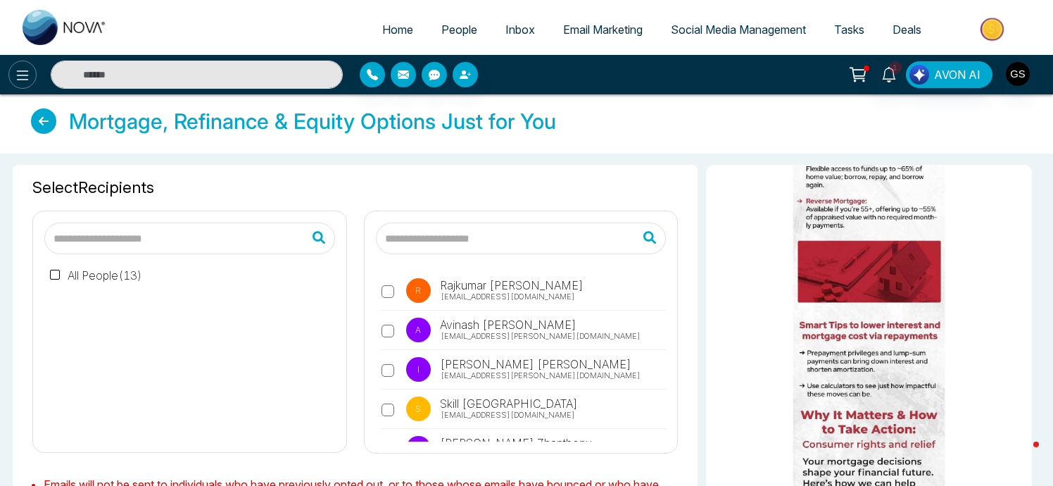
click at [27, 69] on icon at bounding box center [22, 75] width 17 height 17
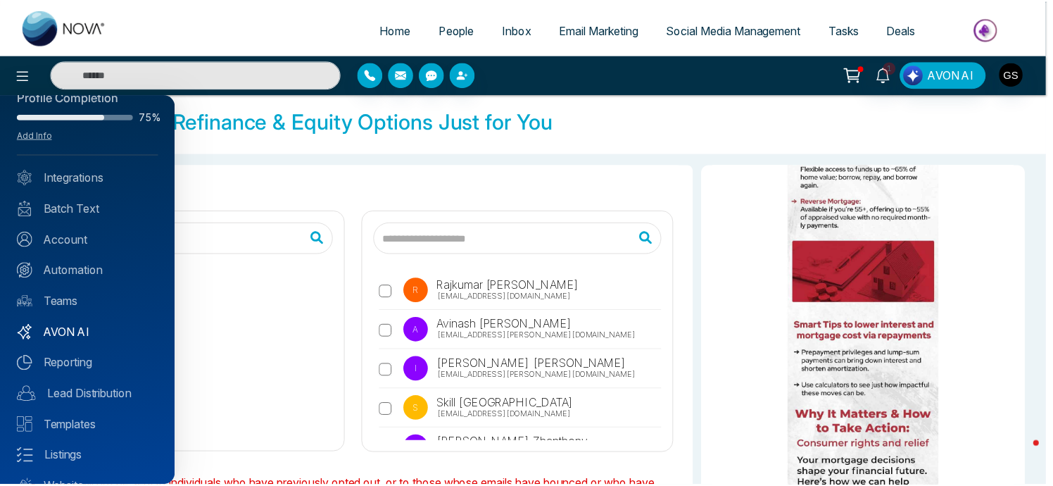
scroll to position [18, 0]
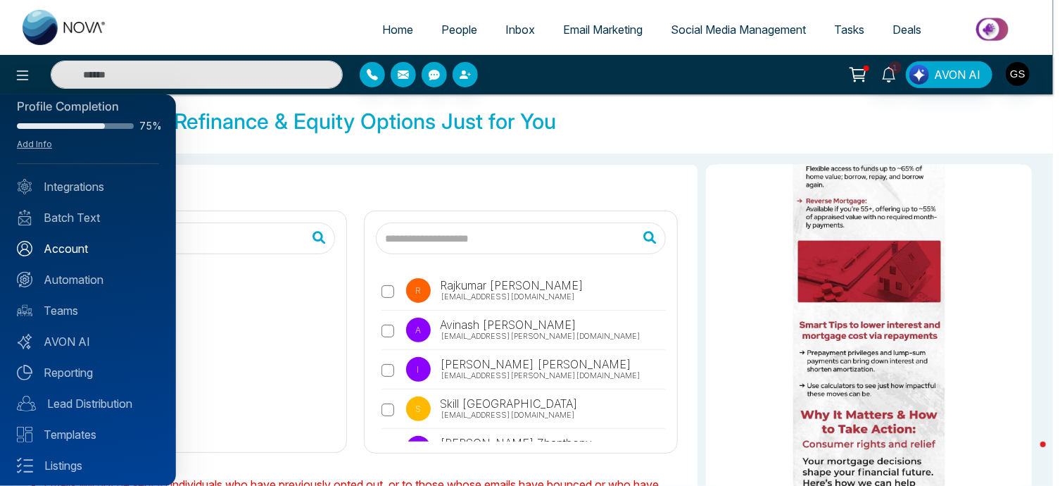
click at [62, 245] on link "Account" at bounding box center [88, 248] width 142 height 17
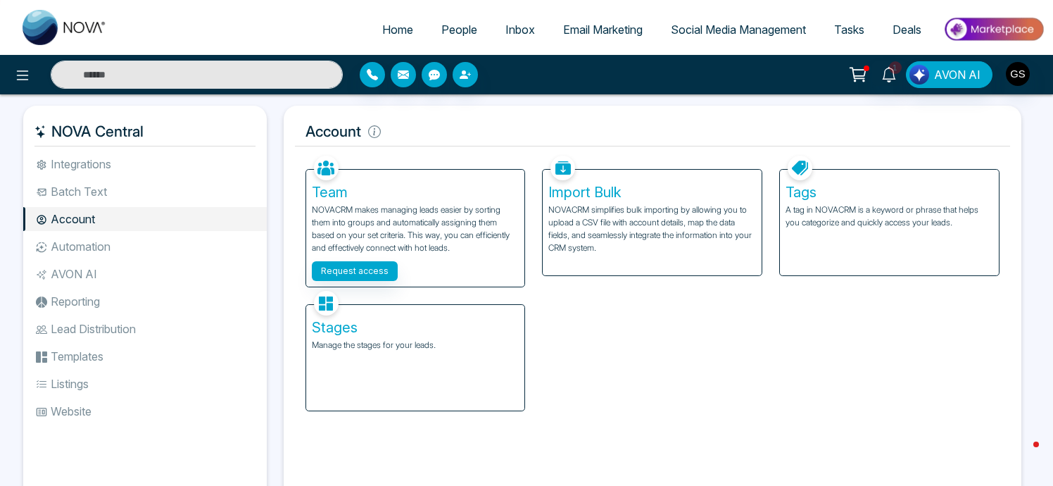
click at [117, 330] on li "Lead Distribution" at bounding box center [145, 329] width 244 height 24
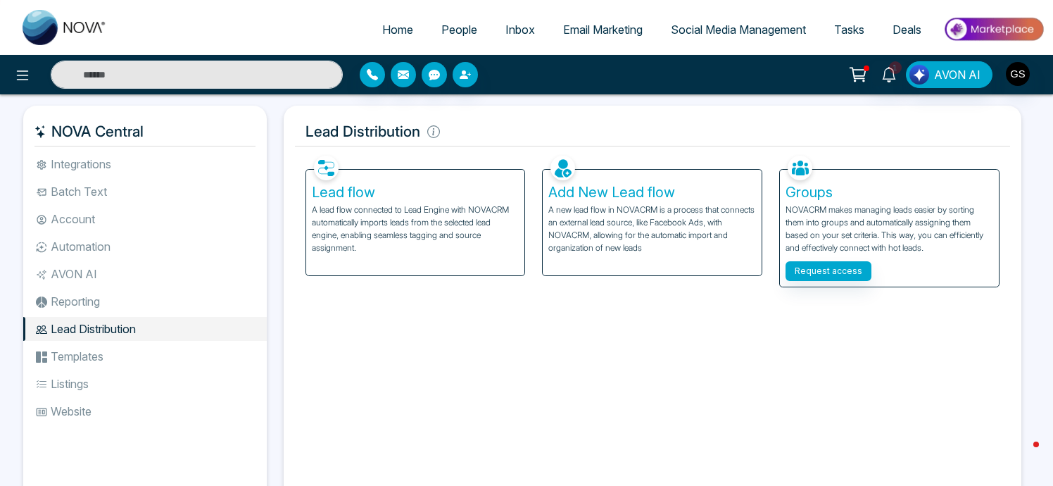
click at [659, 244] on p "A new lead flow in NOVACRM is a process that connects an external lead source, …" at bounding box center [653, 229] width 208 height 51
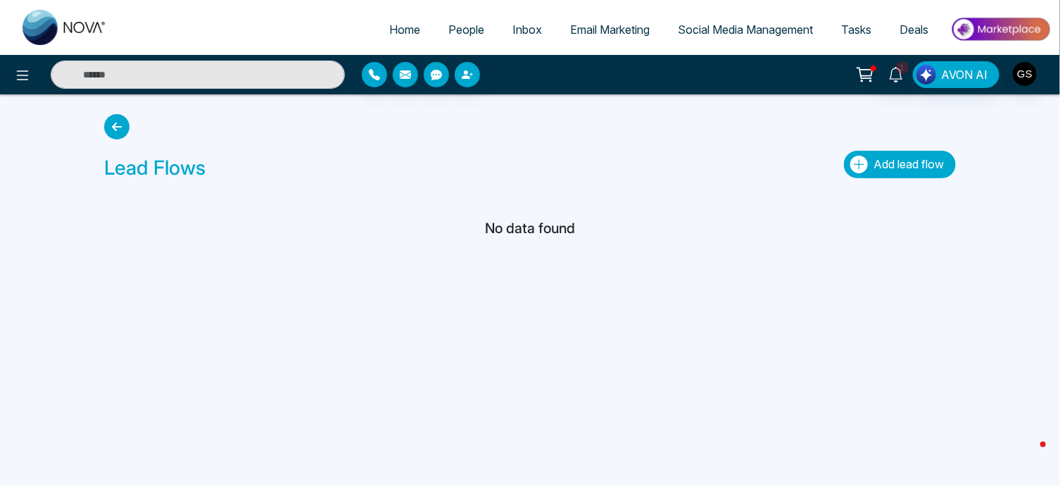
click at [910, 167] on span "Add lead flow" at bounding box center [909, 164] width 70 height 14
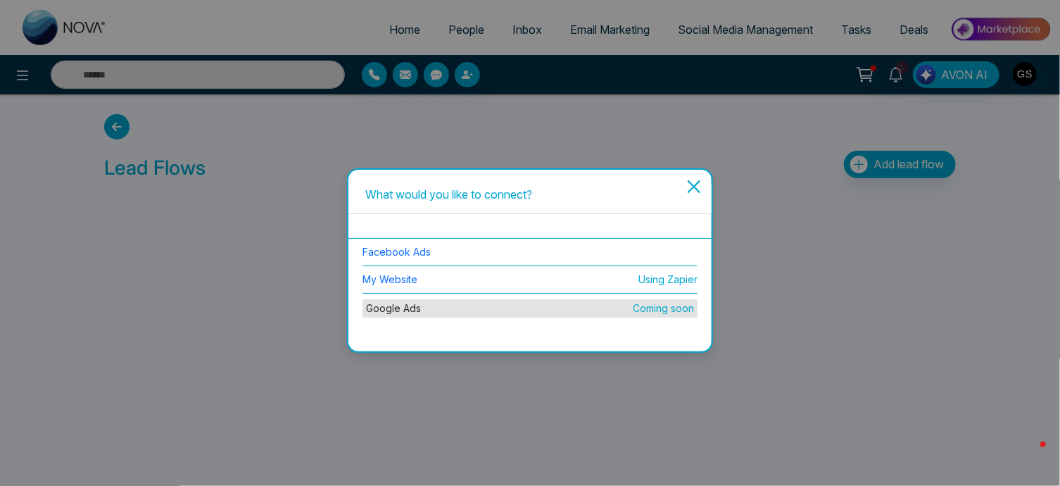
click at [695, 183] on icon "close" at bounding box center [694, 186] width 17 height 17
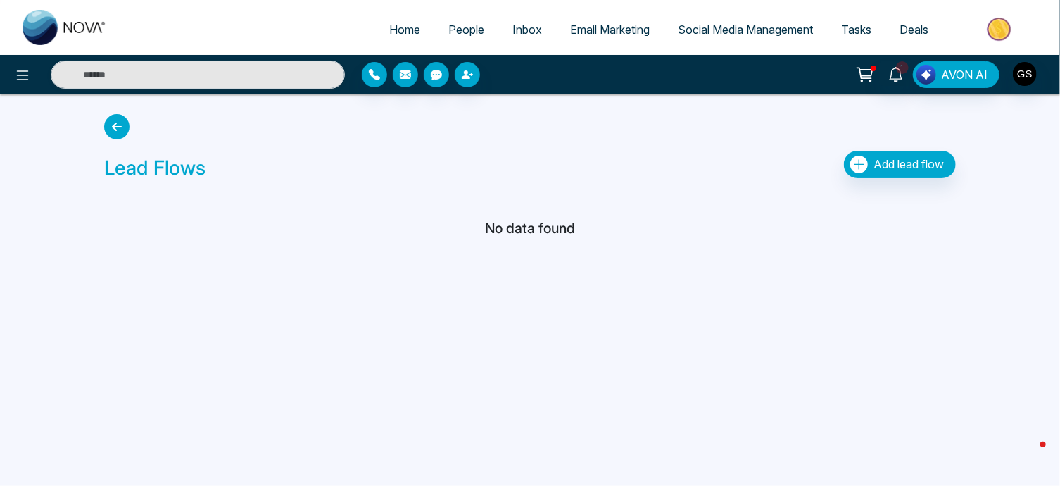
click at [114, 124] on icon at bounding box center [116, 126] width 25 height 25
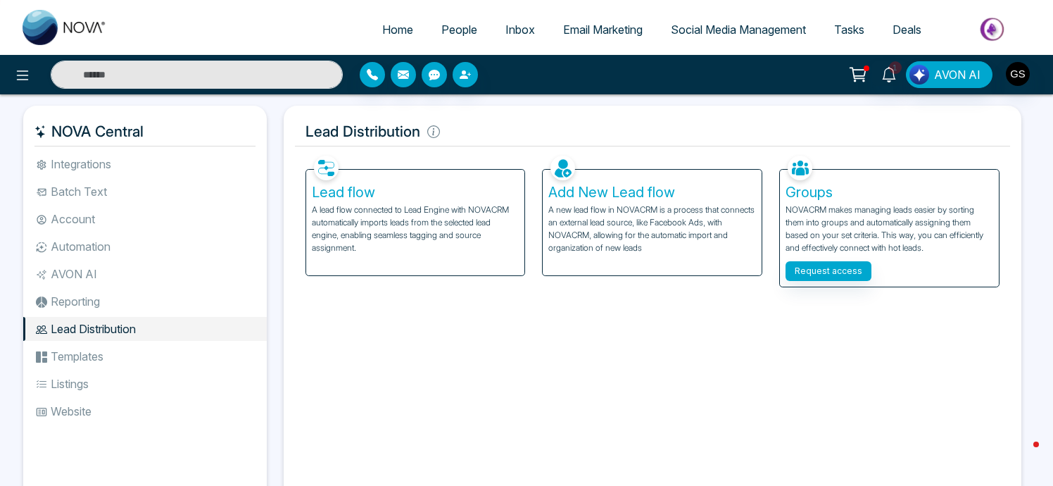
click at [275, 300] on div "Lead Distribution Facebook NOVACRM enables users to connect to Facebook to sche…" at bounding box center [653, 312] width 756 height 413
click at [601, 210] on p "A new lead flow in NOVACRM is a process that connects an external lead source, …" at bounding box center [653, 229] width 208 height 51
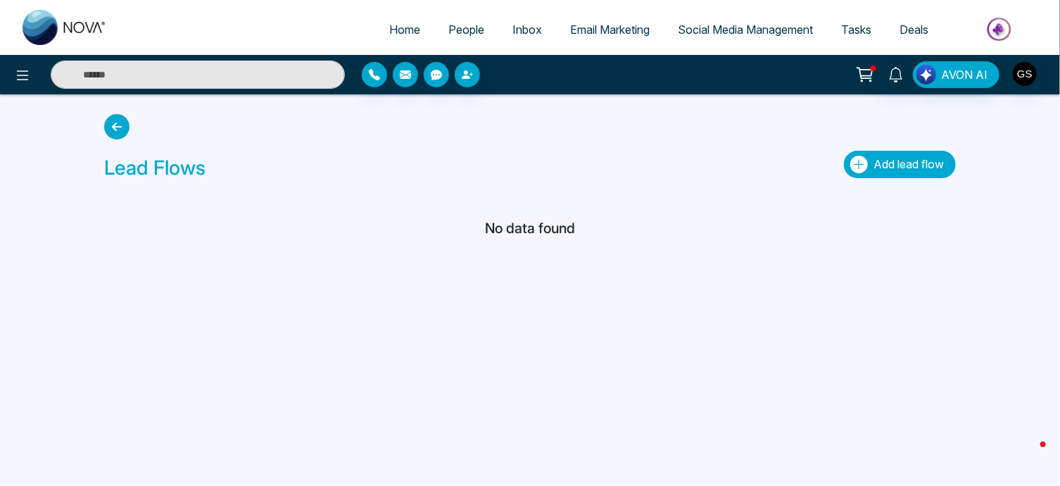
click at [910, 160] on span "Add lead flow" at bounding box center [909, 164] width 70 height 14
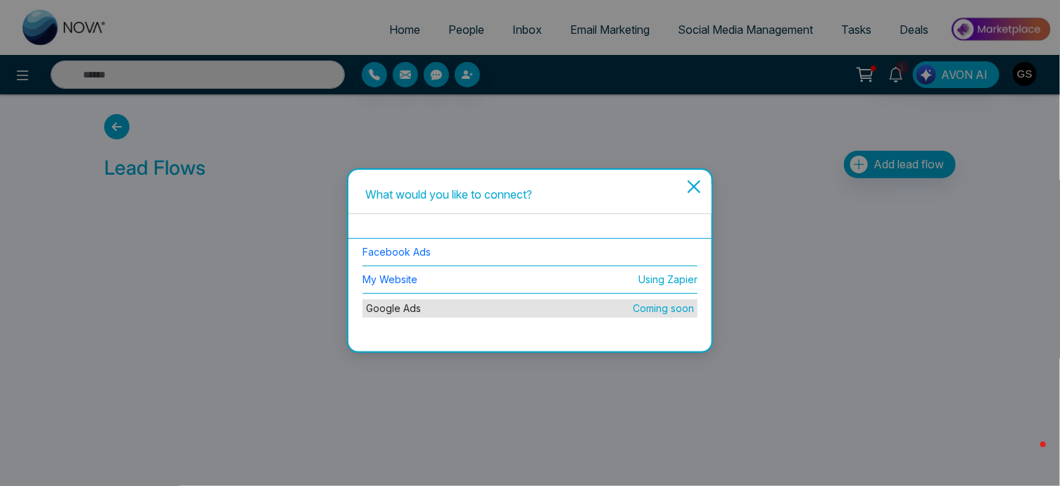
click at [693, 187] on icon "close" at bounding box center [693, 186] width 13 height 13
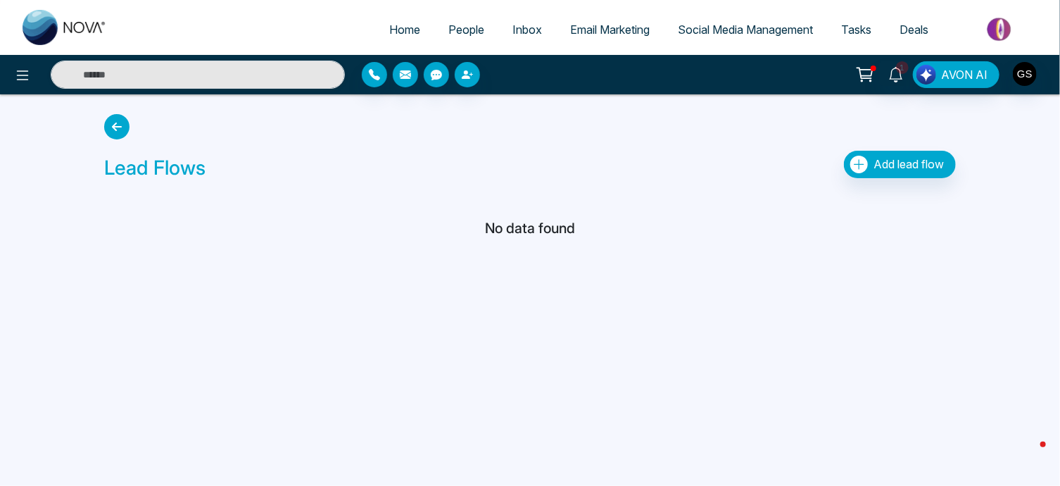
click at [115, 123] on icon at bounding box center [116, 126] width 25 height 25
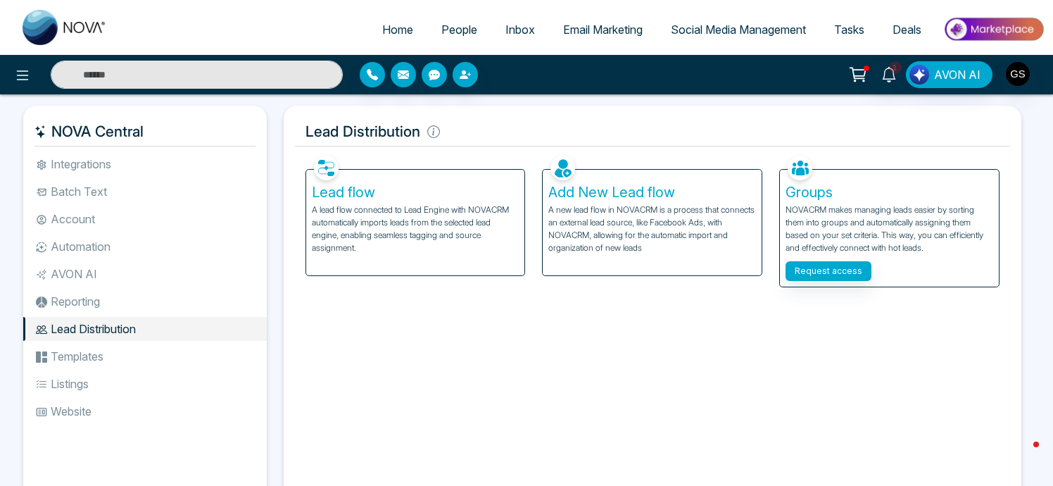
click at [353, 218] on p "A lead flow connected to Lead Engine with NOVACRM automatically imports leads f…" at bounding box center [416, 229] width 208 height 51
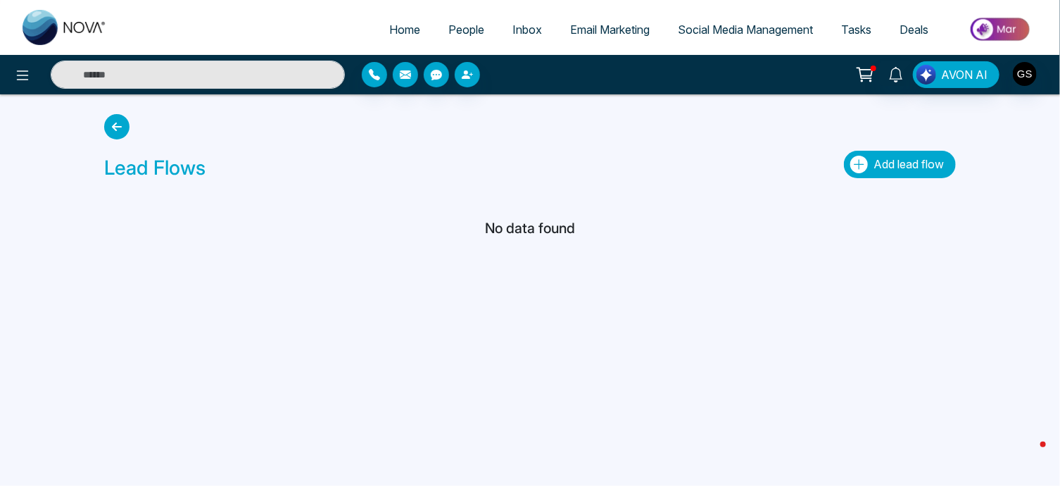
click at [894, 170] on button "Add lead flow" at bounding box center [900, 164] width 112 height 27
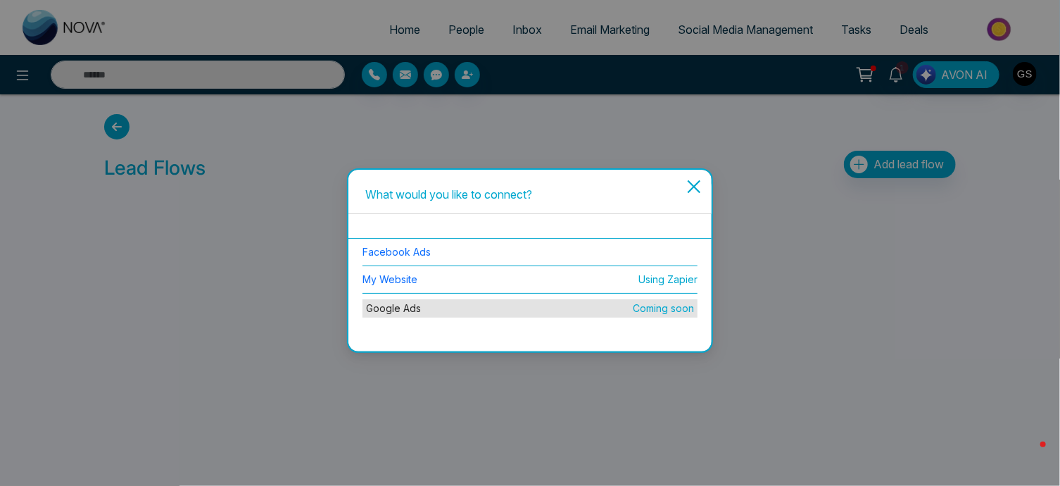
click at [704, 188] on span "Close" at bounding box center [694, 194] width 25 height 38
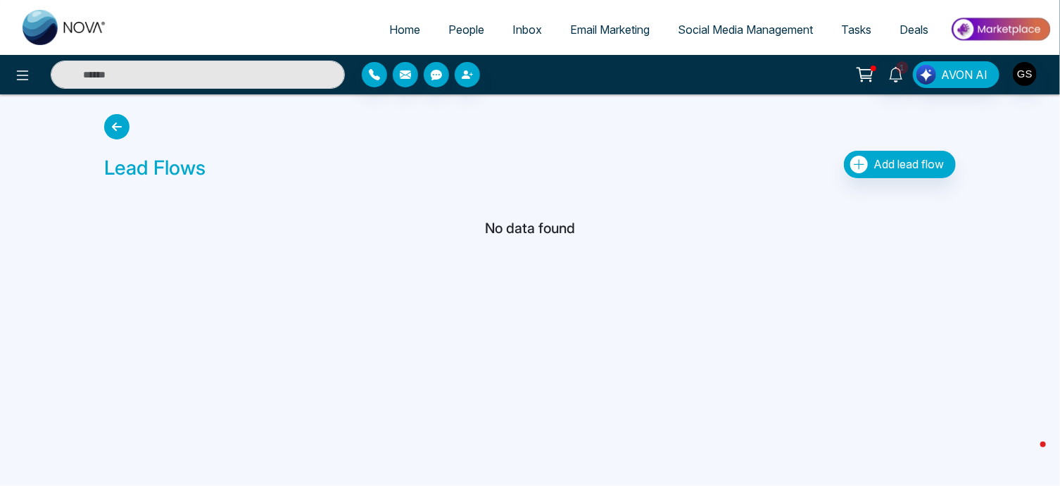
click at [123, 125] on icon at bounding box center [116, 126] width 25 height 25
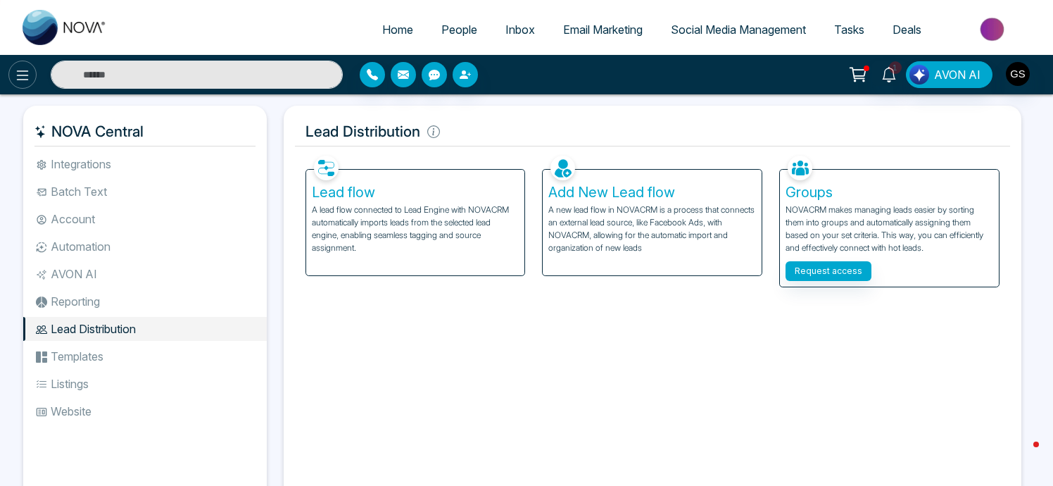
click at [23, 78] on icon at bounding box center [22, 75] width 17 height 17
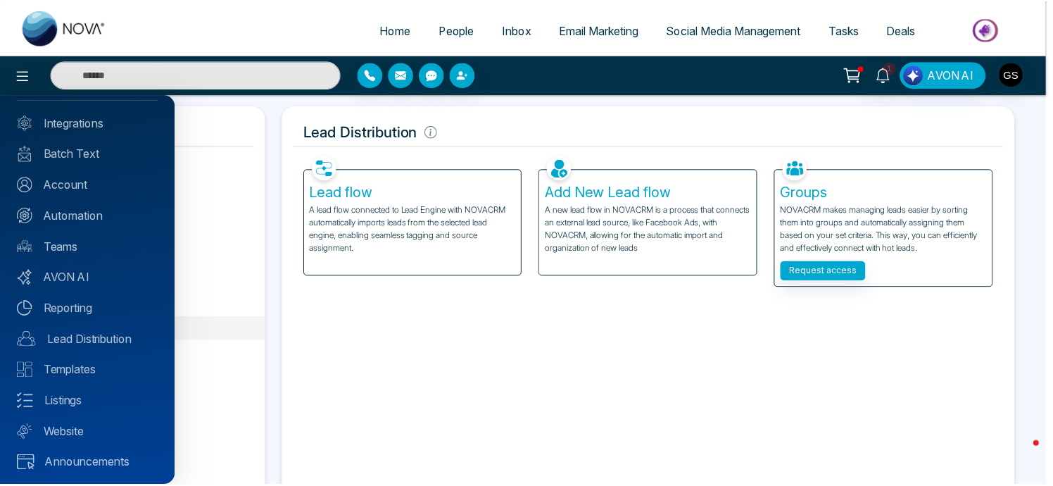
scroll to position [83, 0]
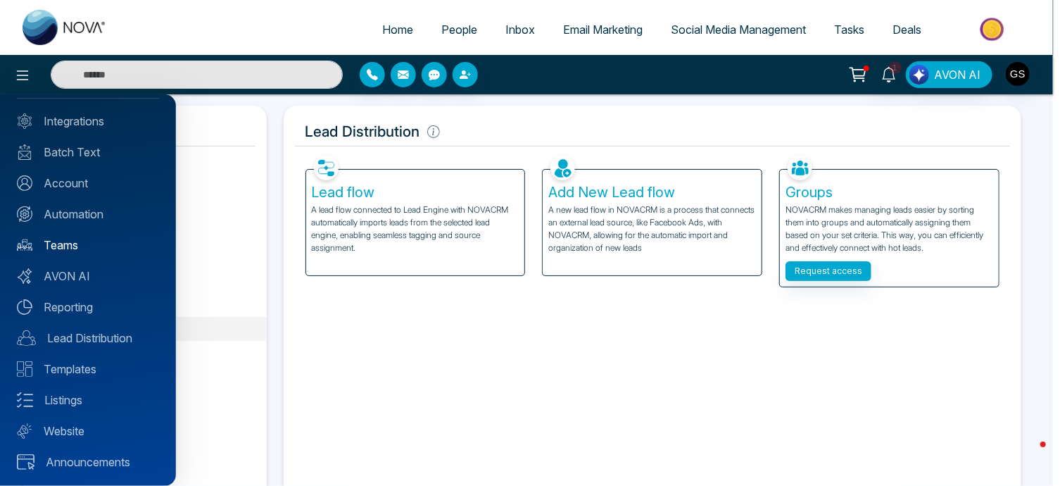
click at [66, 246] on link "Teams" at bounding box center [88, 245] width 142 height 17
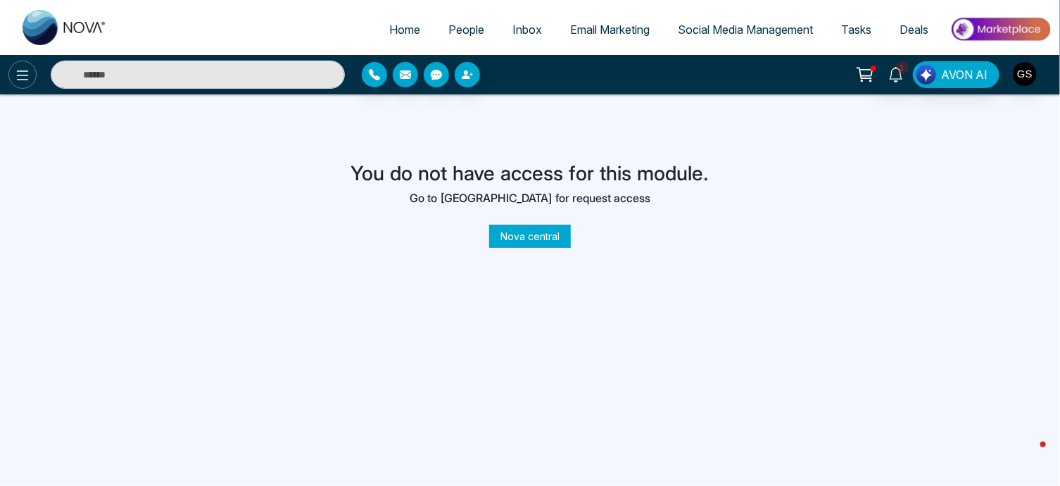
click at [27, 78] on icon at bounding box center [22, 75] width 17 height 17
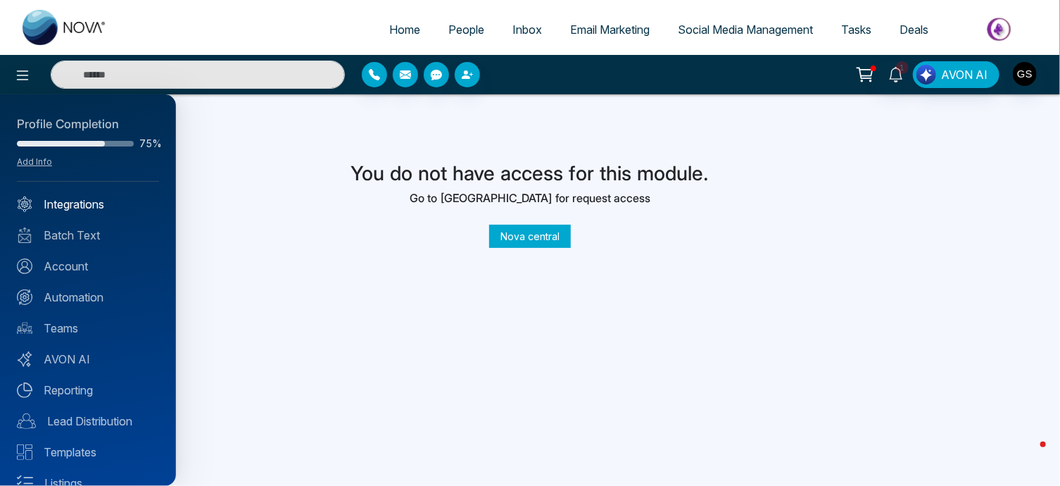
click at [70, 210] on link "Integrations" at bounding box center [88, 204] width 142 height 17
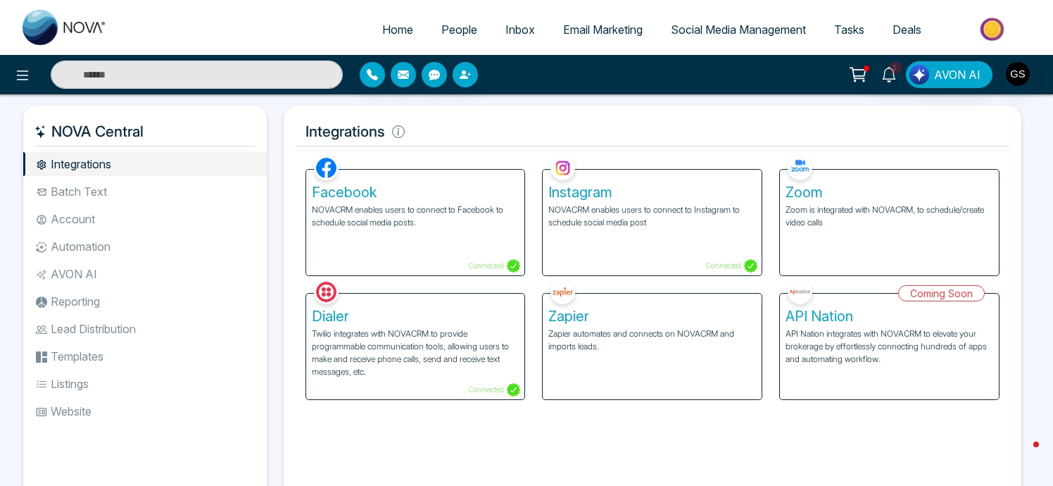
click at [63, 217] on li "Account" at bounding box center [145, 219] width 244 height 24
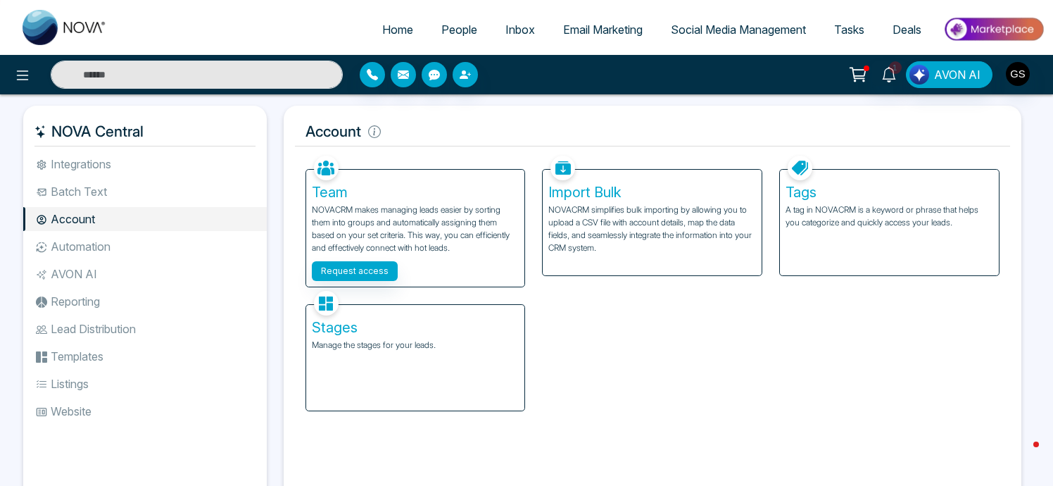
click at [668, 228] on p "NOVACRM simplifies bulk importing by allowing you to upload a CSV file with acc…" at bounding box center [653, 229] width 208 height 51
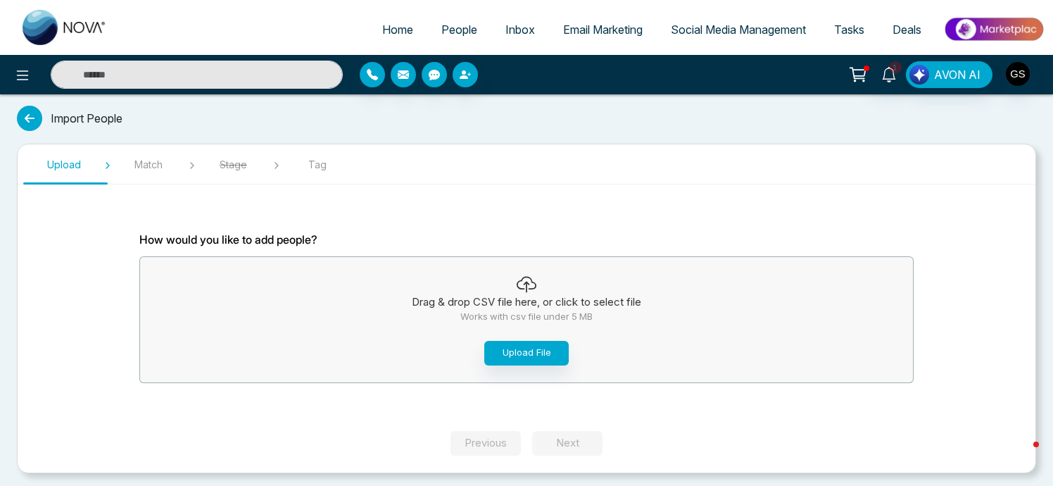
scroll to position [3, 0]
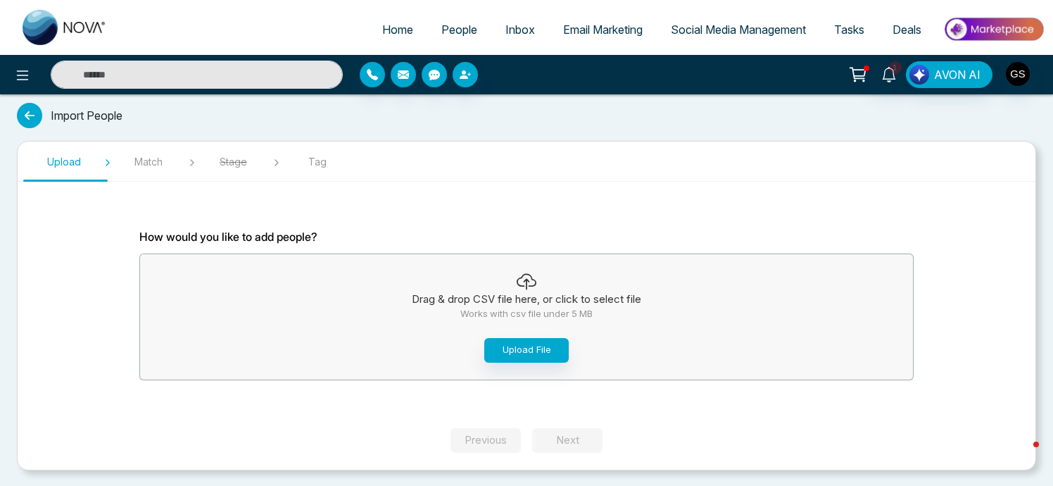
click at [953, 222] on section "Upload Match Stage Tag How would you like to add people? Drag & drop CSV file h…" at bounding box center [527, 306] width 1020 height 330
click at [33, 115] on icon at bounding box center [29, 115] width 25 height 25
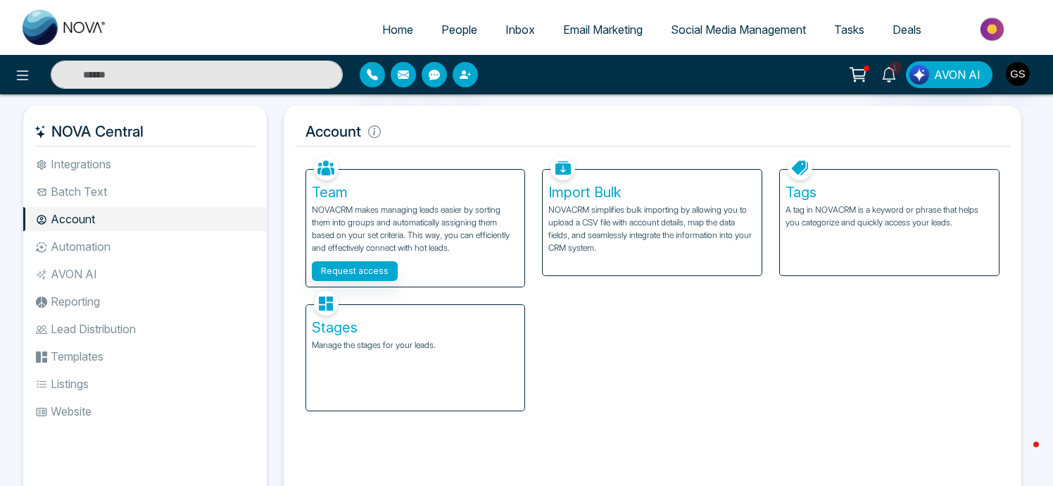
click at [854, 213] on p "A tag in NOVACRM is a keyword or phrase that helps you categorize and quickly a…" at bounding box center [890, 216] width 208 height 25
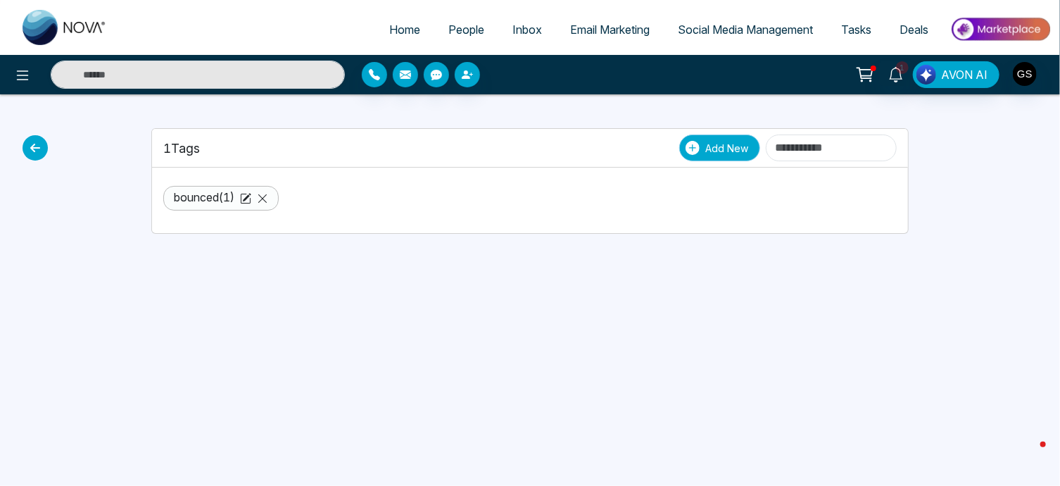
click at [706, 150] on span "Add New" at bounding box center [727, 148] width 43 height 15
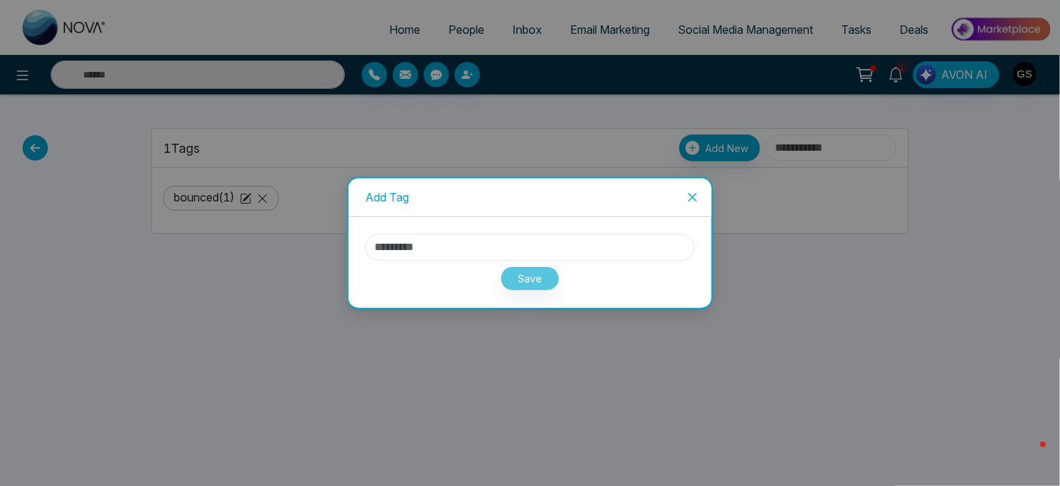
click at [435, 247] on input "text" at bounding box center [530, 247] width 330 height 27
click at [47, 228] on div "Add Tag Save" at bounding box center [530, 243] width 1060 height 486
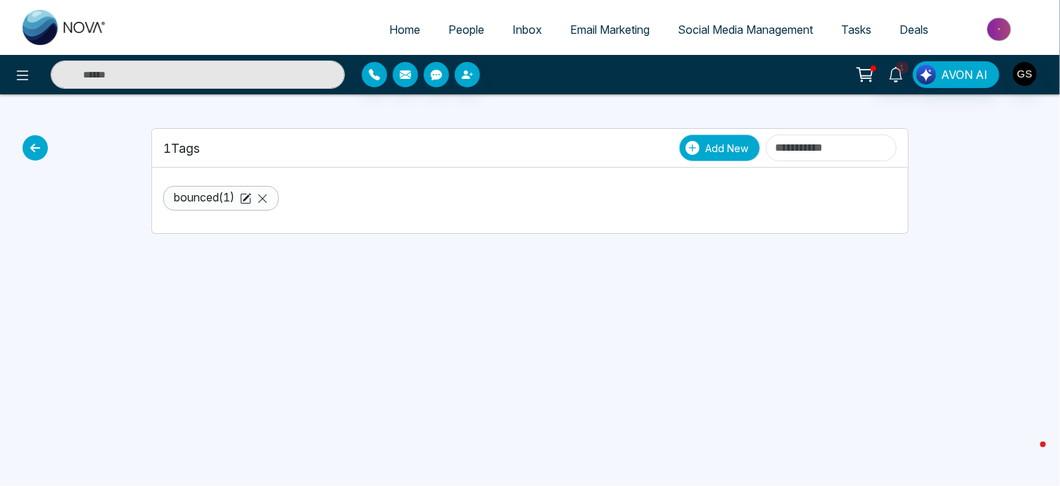
click at [706, 147] on span "Add New" at bounding box center [727, 148] width 43 height 15
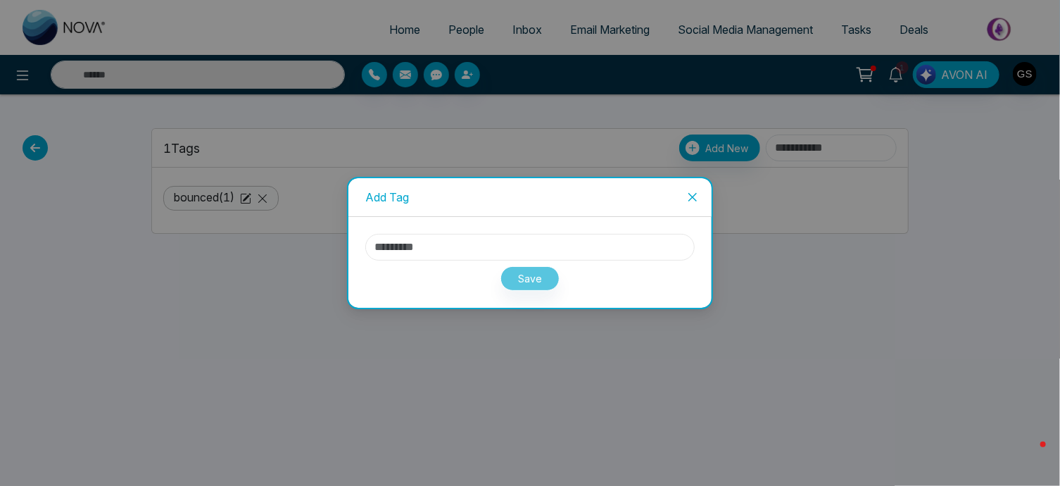
click at [476, 249] on input "text" at bounding box center [530, 247] width 330 height 27
type input "*"
type input "****"
click at [523, 285] on button "Save" at bounding box center [530, 278] width 59 height 25
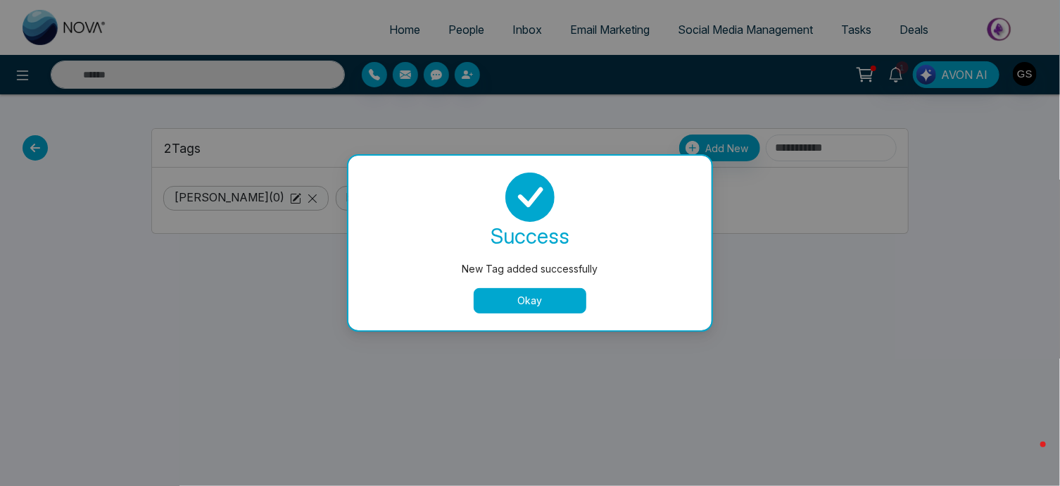
click at [525, 303] on button "Okay" at bounding box center [530, 300] width 113 height 25
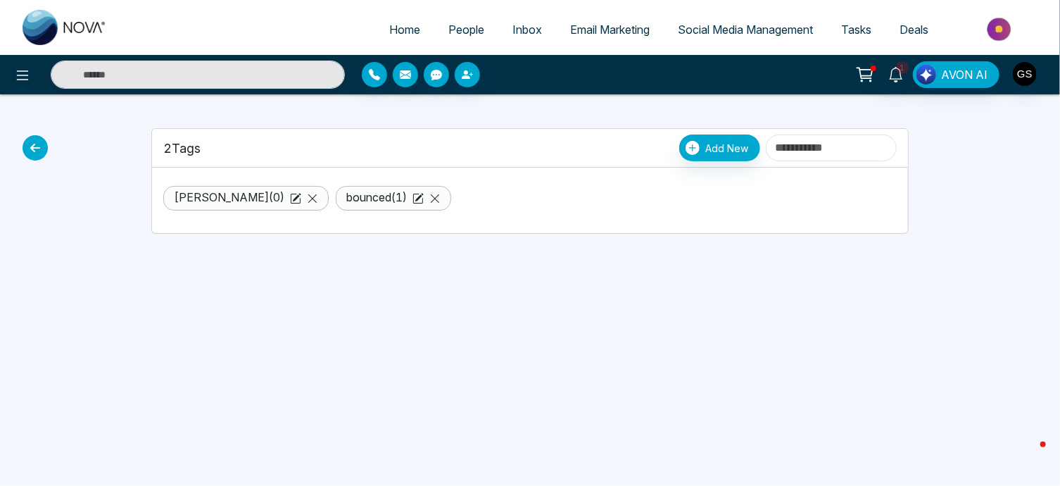
click at [202, 199] on link "Arif ( 0 )" at bounding box center [229, 197] width 111 height 14
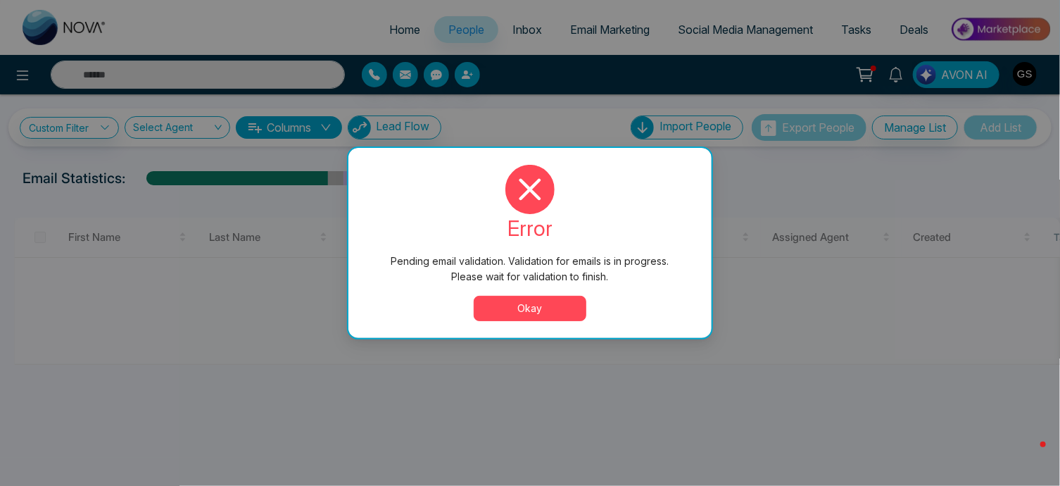
click at [524, 302] on button "Okay" at bounding box center [530, 308] width 113 height 25
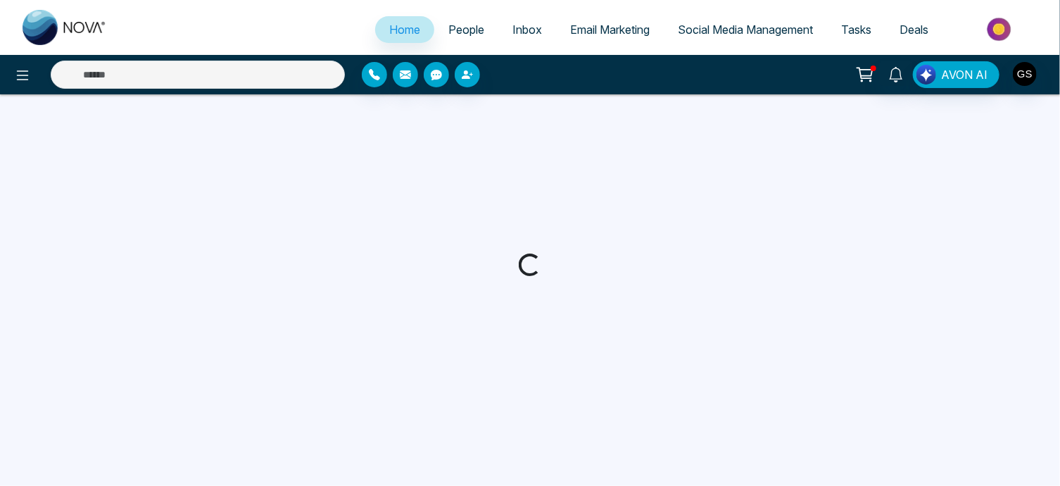
select select "*"
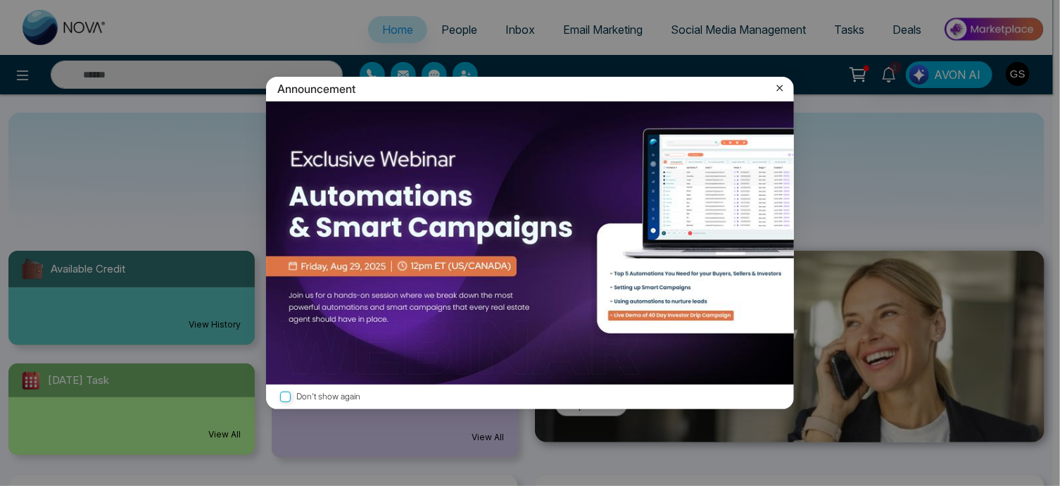
click at [780, 87] on icon at bounding box center [780, 88] width 6 height 6
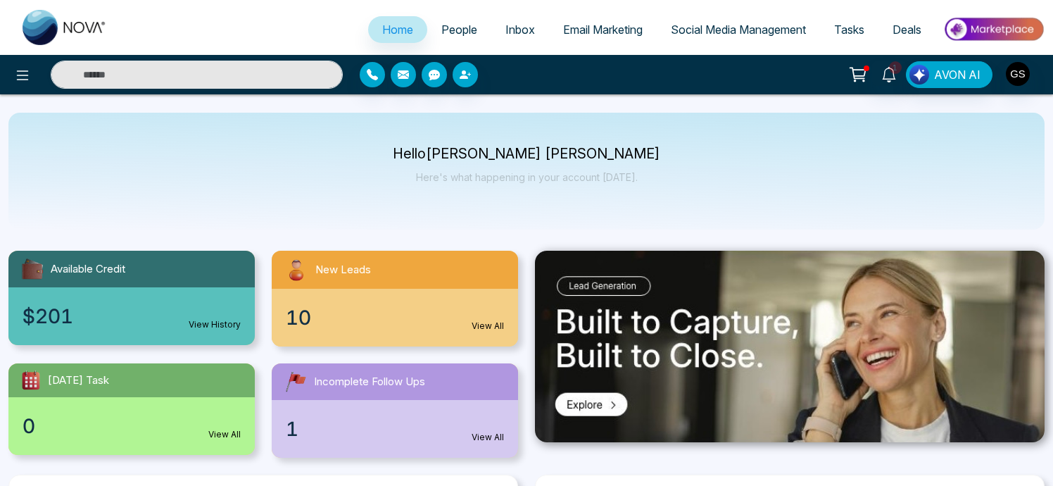
click at [613, 23] on span "Email Marketing" at bounding box center [603, 30] width 80 height 14
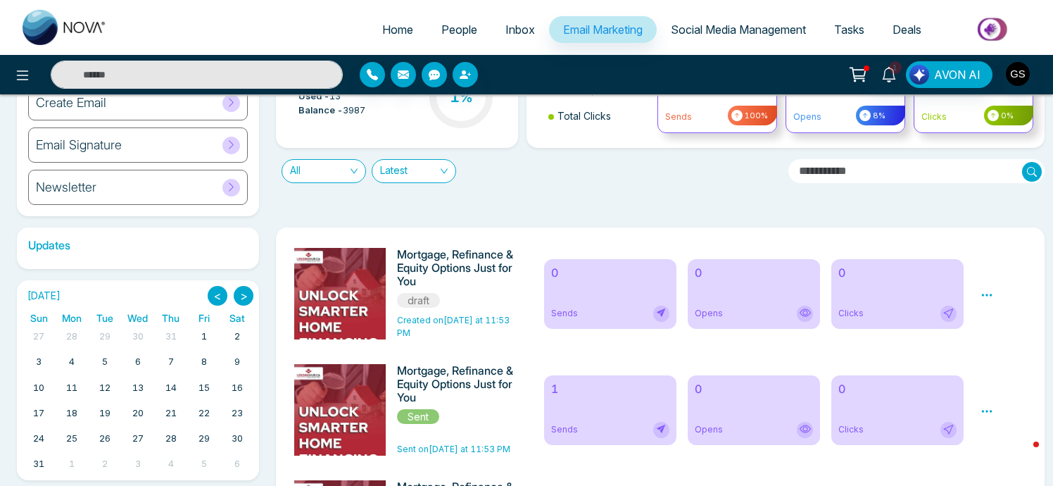
scroll to position [110, 0]
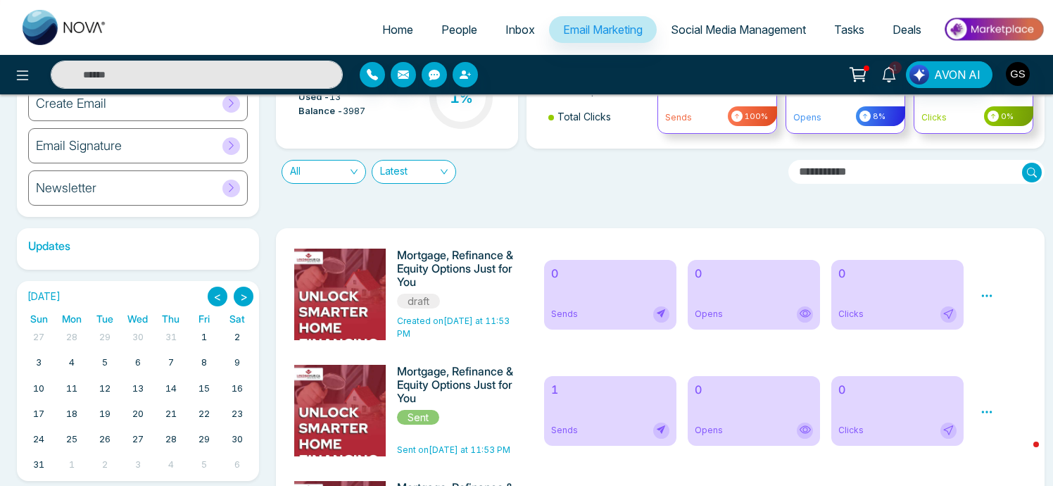
click at [990, 297] on icon at bounding box center [987, 295] width 13 height 13
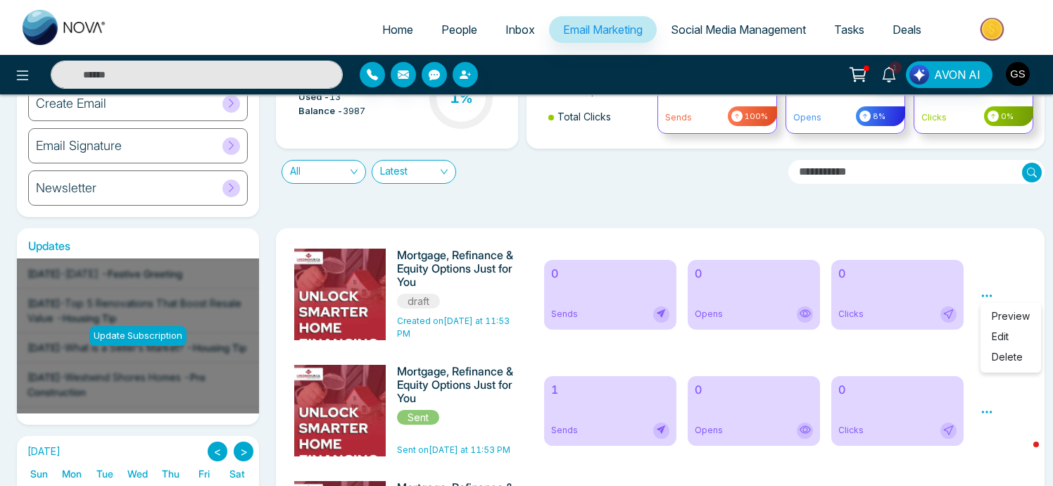
click at [1000, 330] on link "Edit" at bounding box center [1000, 336] width 17 height 12
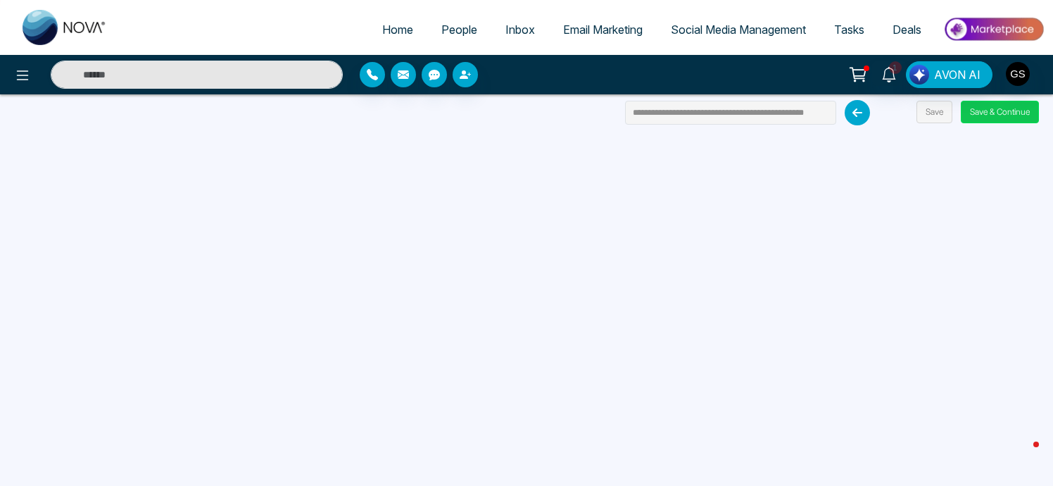
click at [984, 110] on button "Save & Continue" at bounding box center [1000, 112] width 78 height 23
click at [994, 115] on button "Save & Continue" at bounding box center [1000, 112] width 78 height 23
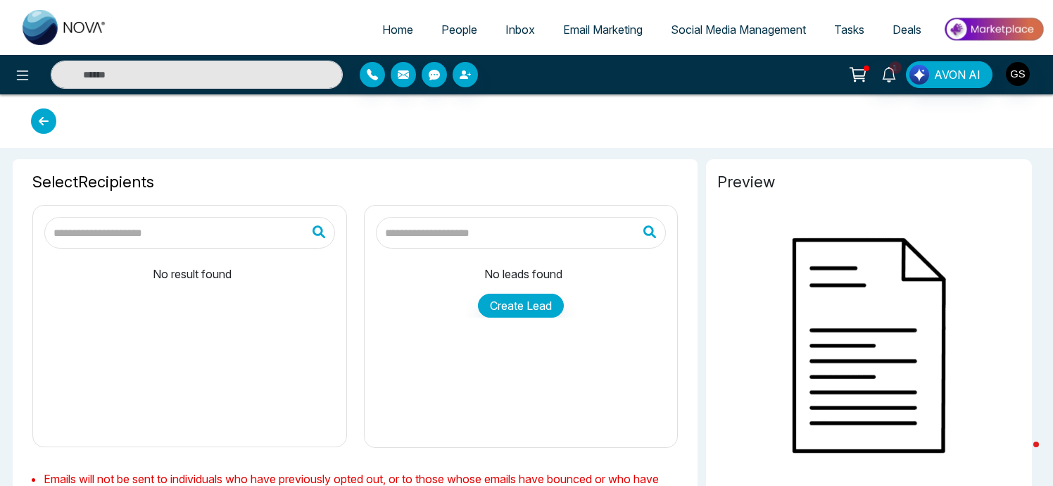
type input "**********"
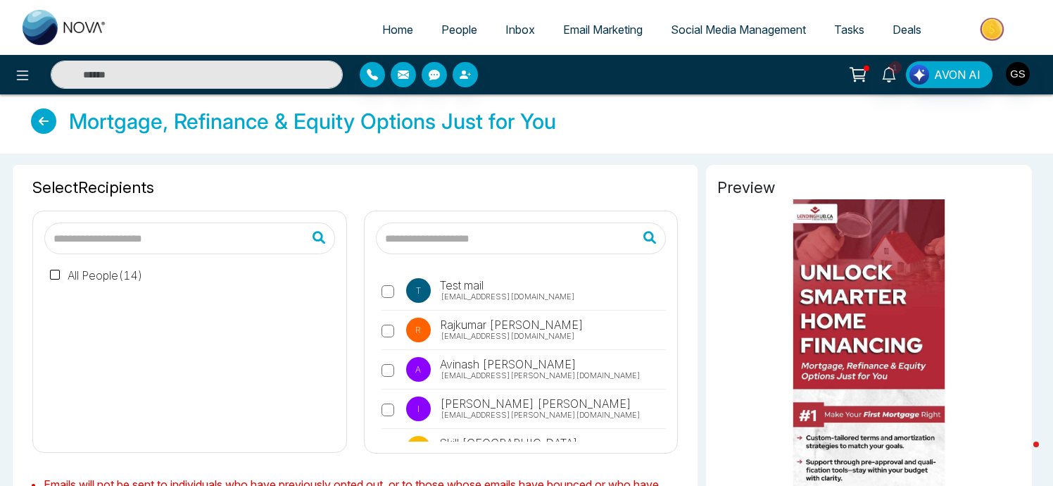
click at [102, 242] on input "text" at bounding box center [189, 239] width 291 height 32
type input "*"
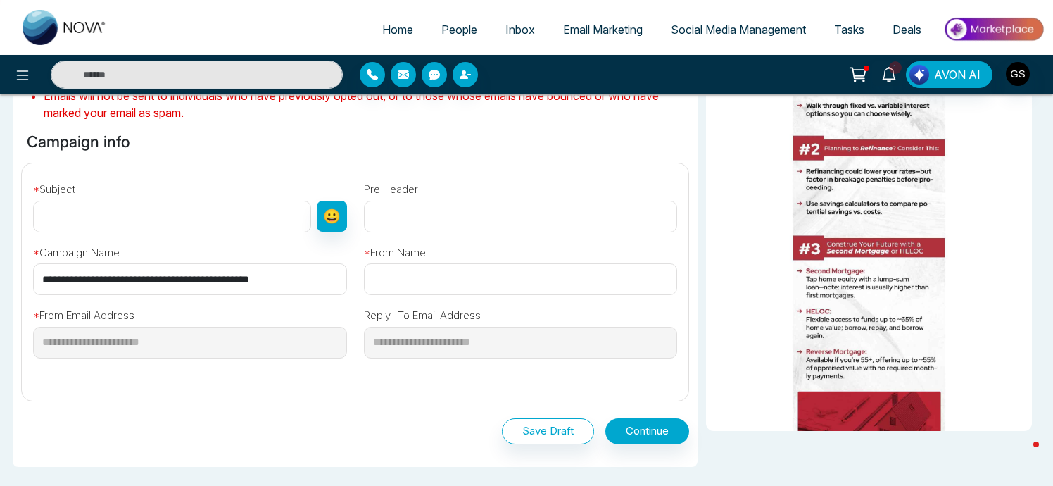
scroll to position [403, 0]
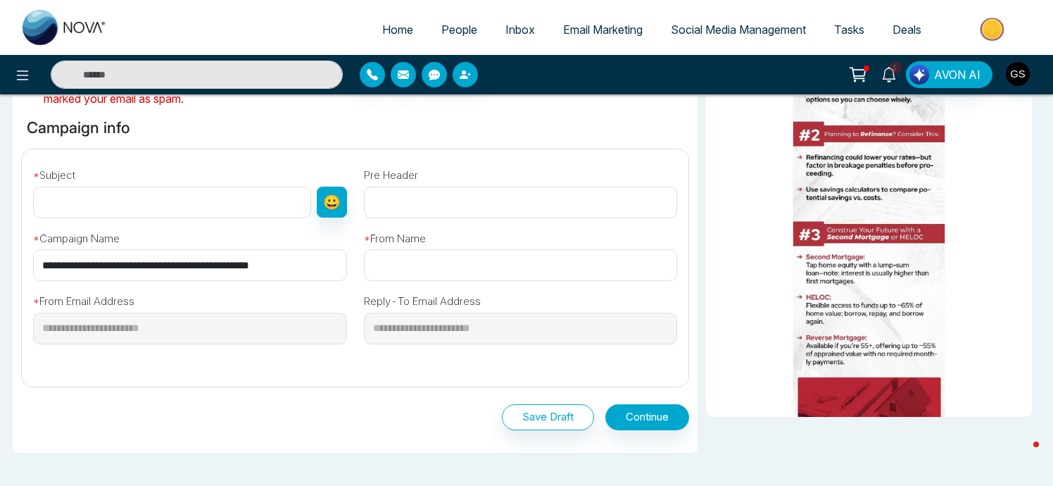
click at [152, 201] on input "text" at bounding box center [172, 203] width 278 height 32
click at [204, 208] on input "text" at bounding box center [172, 203] width 278 height 32
paste input "**********"
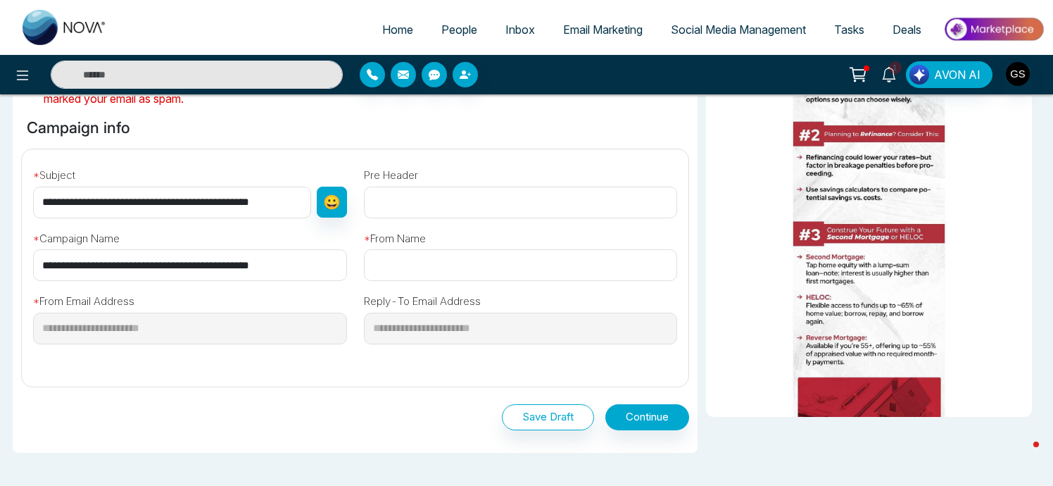
type input "**********"
click at [503, 199] on input "text" at bounding box center [521, 203] width 314 height 32
paste input "**********"
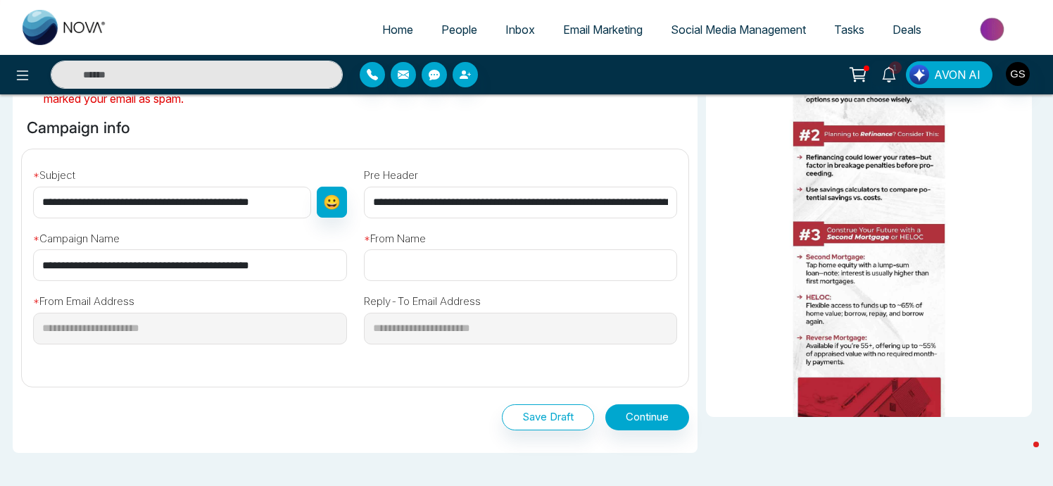
scroll to position [0, 118]
type input "**********"
click at [427, 270] on input "text" at bounding box center [521, 265] width 314 height 32
drag, startPoint x: 440, startPoint y: 263, endPoint x: 322, endPoint y: 260, distance: 118.4
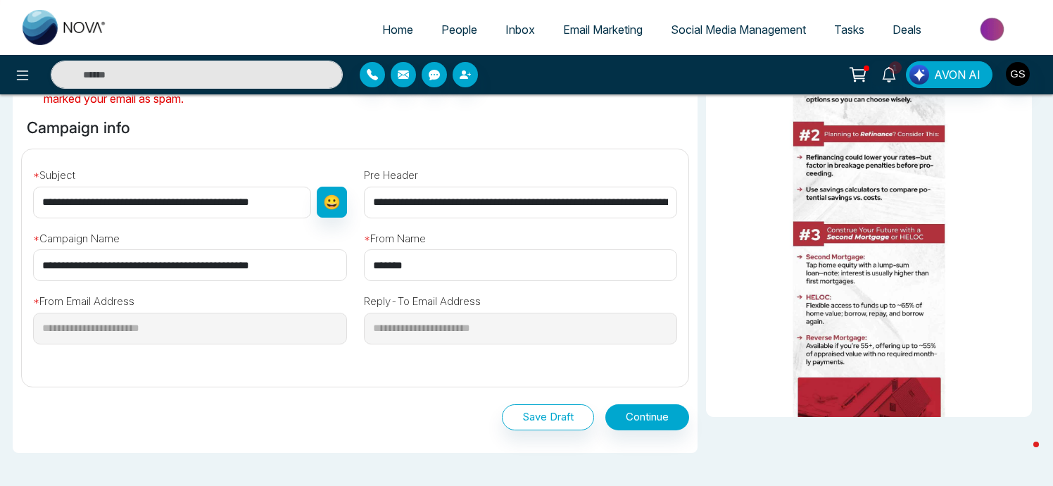
click at [322, 260] on div "**********" at bounding box center [355, 262] width 684 height 226
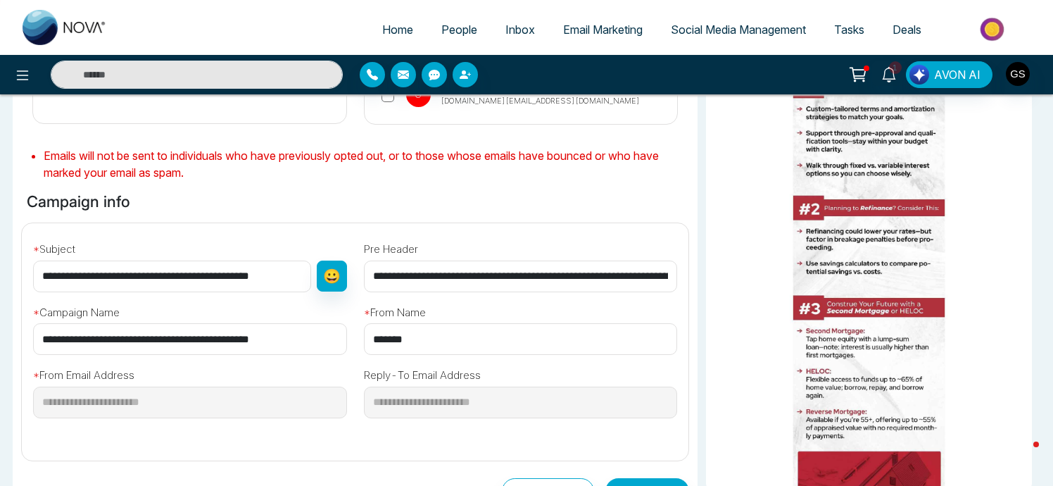
scroll to position [368, 0]
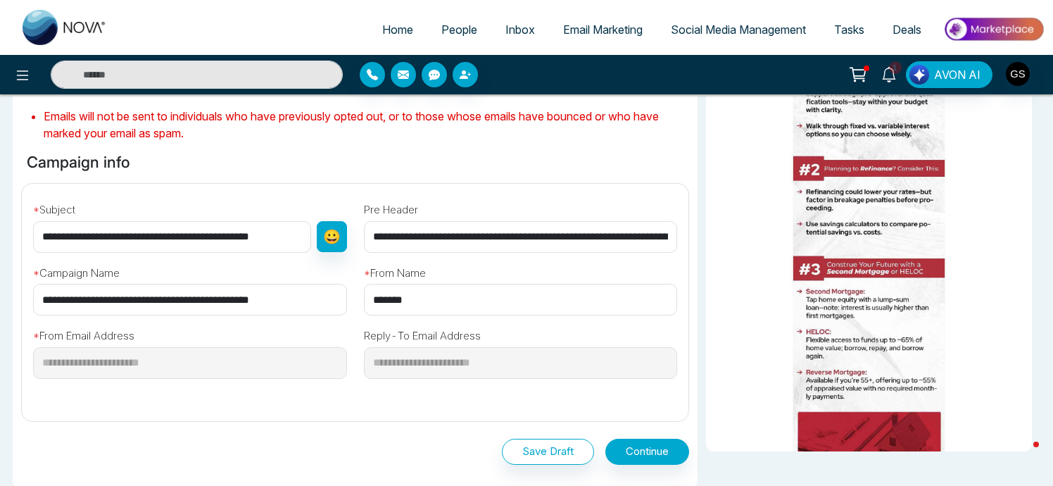
click at [373, 303] on input "*******" at bounding box center [521, 300] width 314 height 32
type input "*******"
click at [8, 404] on div "**********" at bounding box center [526, 197] width 1053 height 825
click at [64, 25] on img at bounding box center [65, 27] width 84 height 35
select select "*"
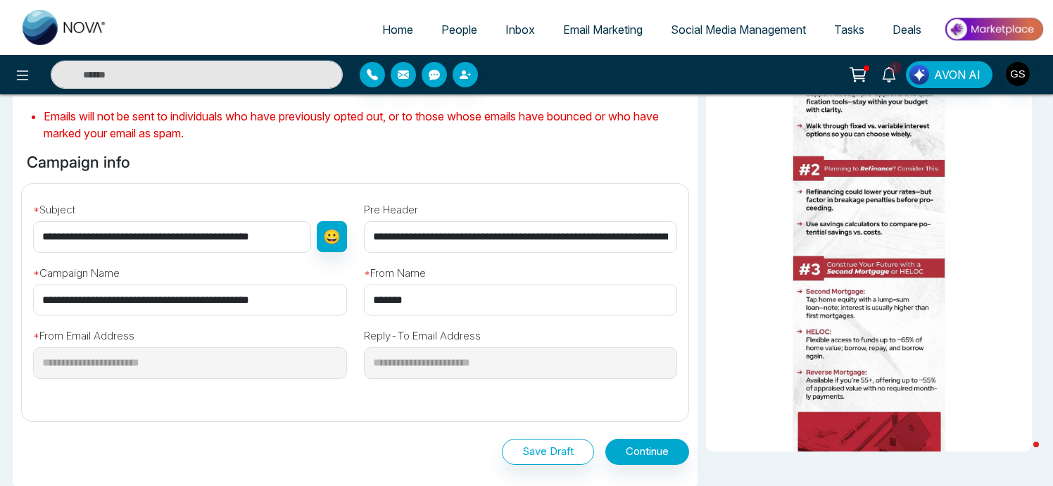
select select "*"
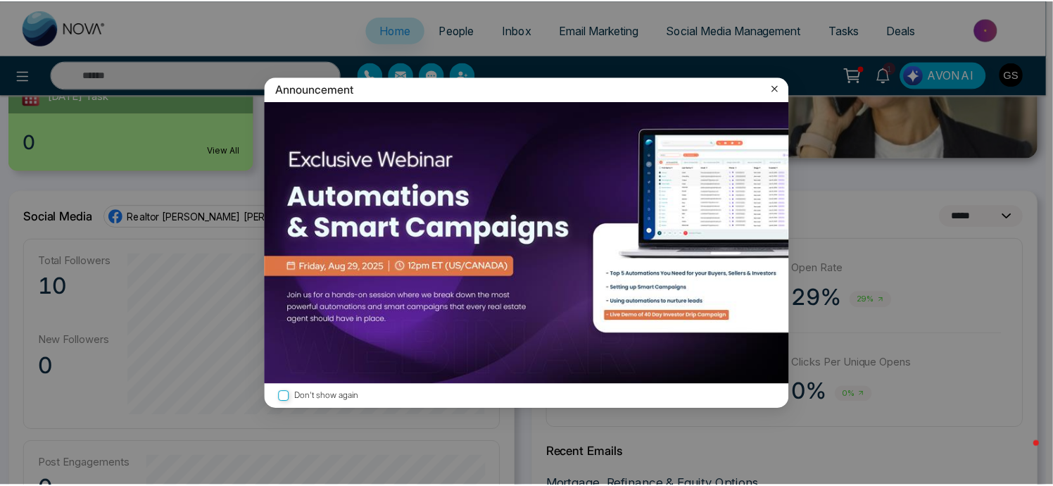
scroll to position [294, 0]
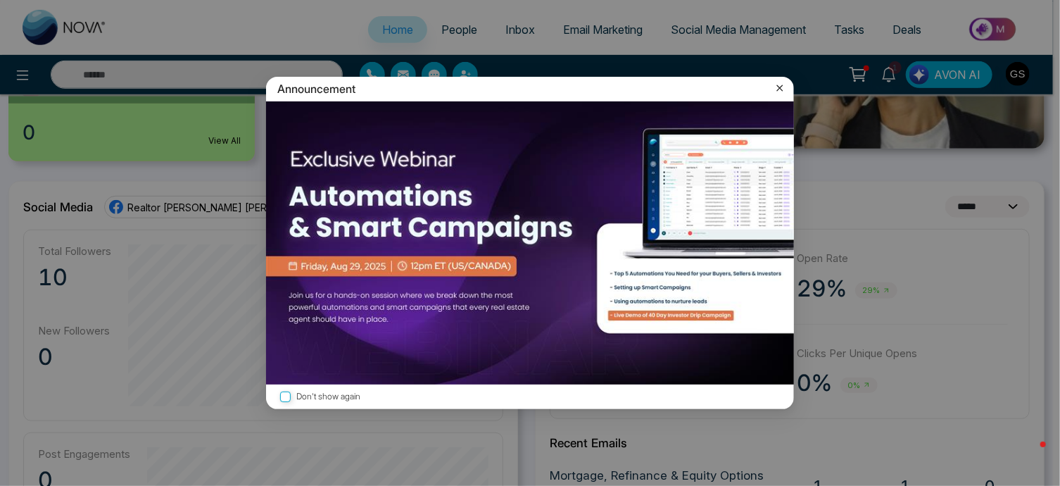
click at [775, 84] on icon at bounding box center [780, 88] width 14 height 14
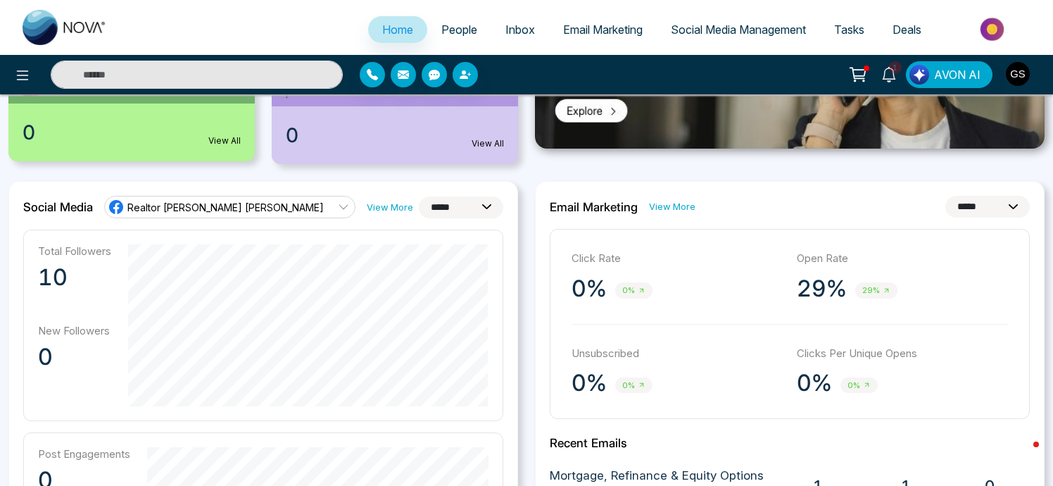
click at [1020, 83] on img "button" at bounding box center [1018, 74] width 24 height 24
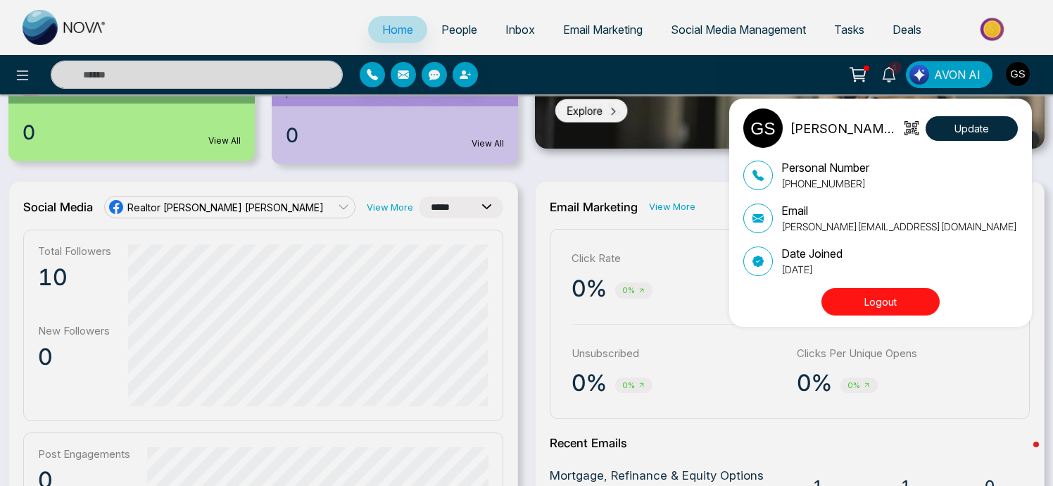
click at [884, 306] on button "Logout" at bounding box center [881, 301] width 118 height 27
